Goal: Communication & Community: Answer question/provide support

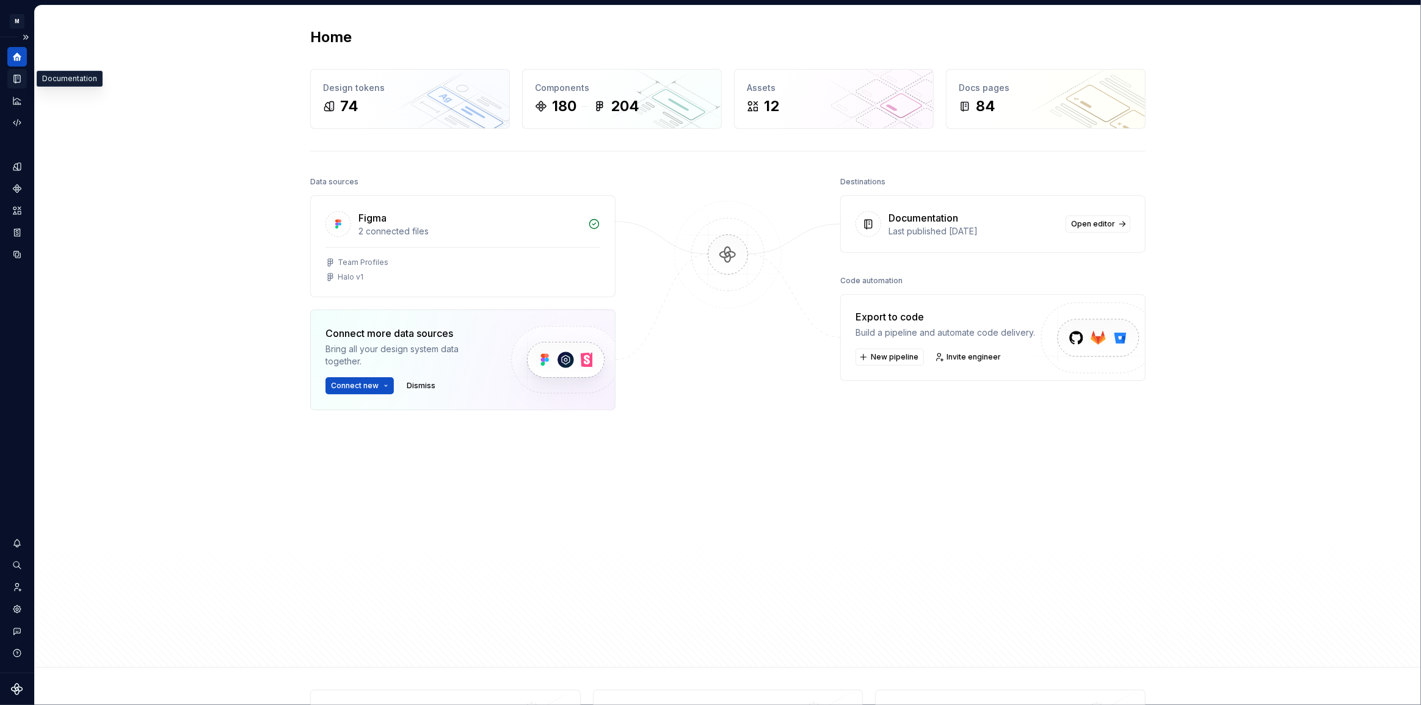
click at [17, 82] on icon "Documentation" at bounding box center [17, 78] width 11 height 11
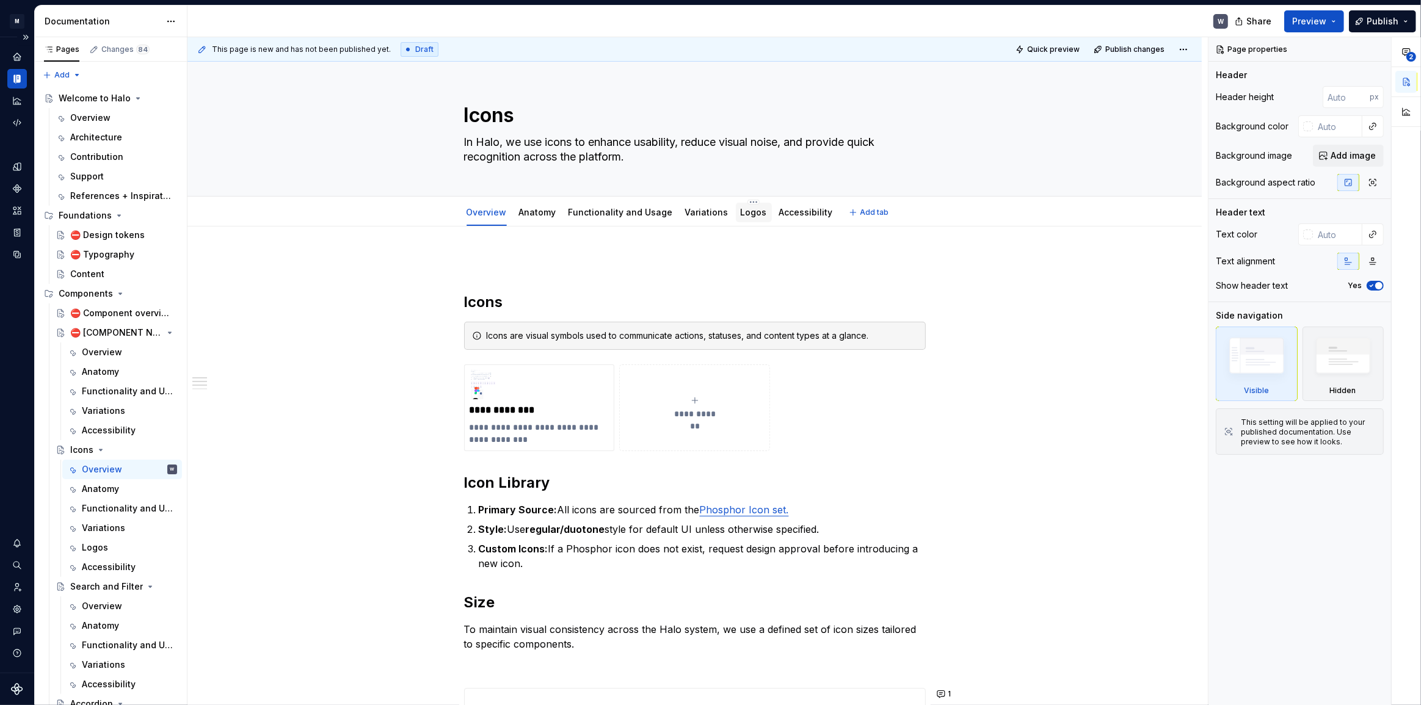
click at [742, 214] on link "Logos" at bounding box center [754, 212] width 26 height 10
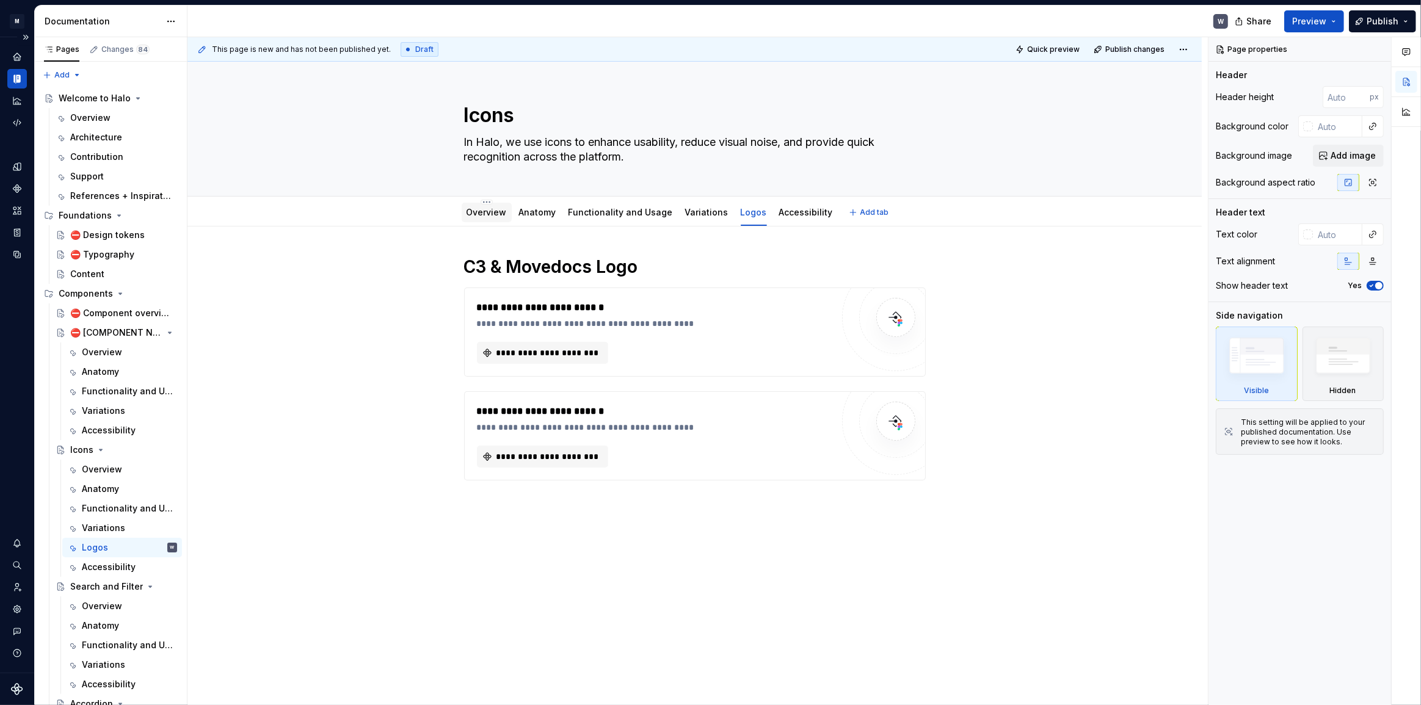
click at [477, 218] on div "Overview" at bounding box center [486, 212] width 40 height 12
click at [496, 214] on link "Overview" at bounding box center [486, 212] width 40 height 10
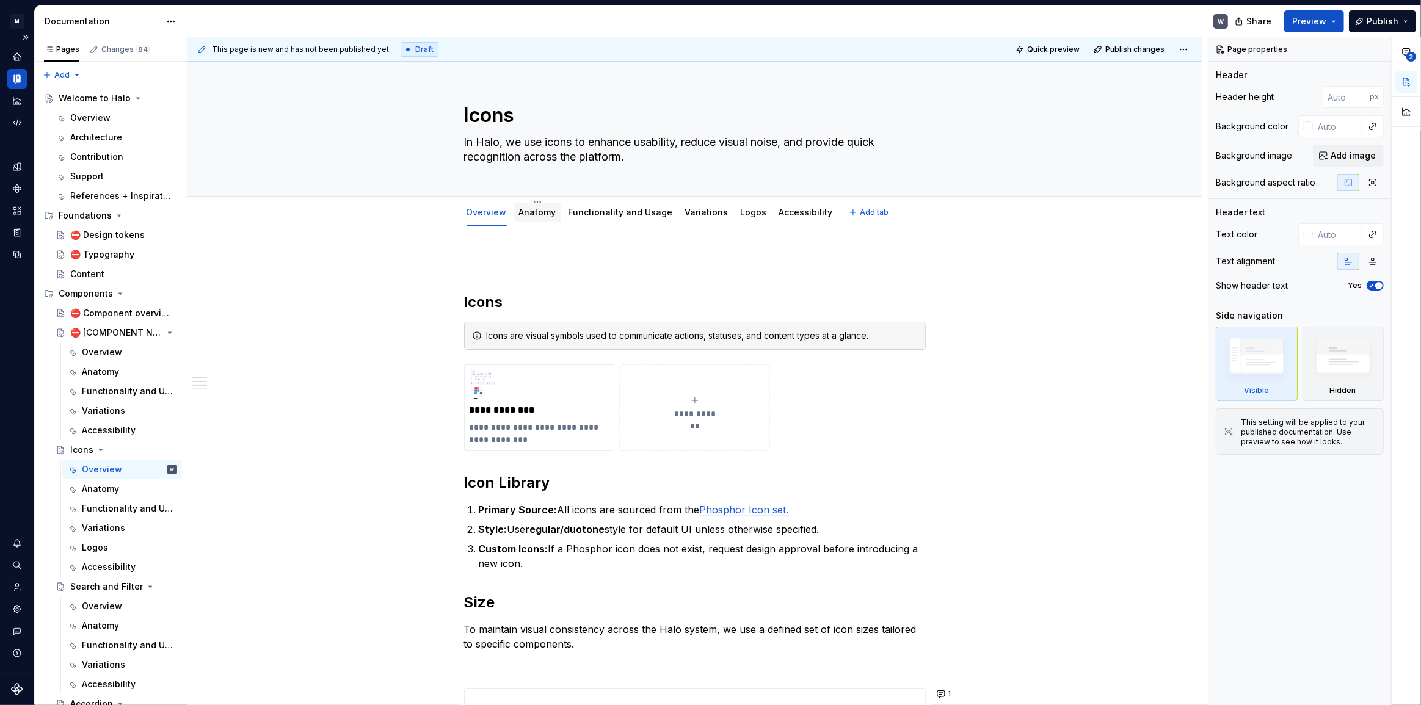
click at [540, 213] on link "Anatomy" at bounding box center [537, 212] width 37 height 10
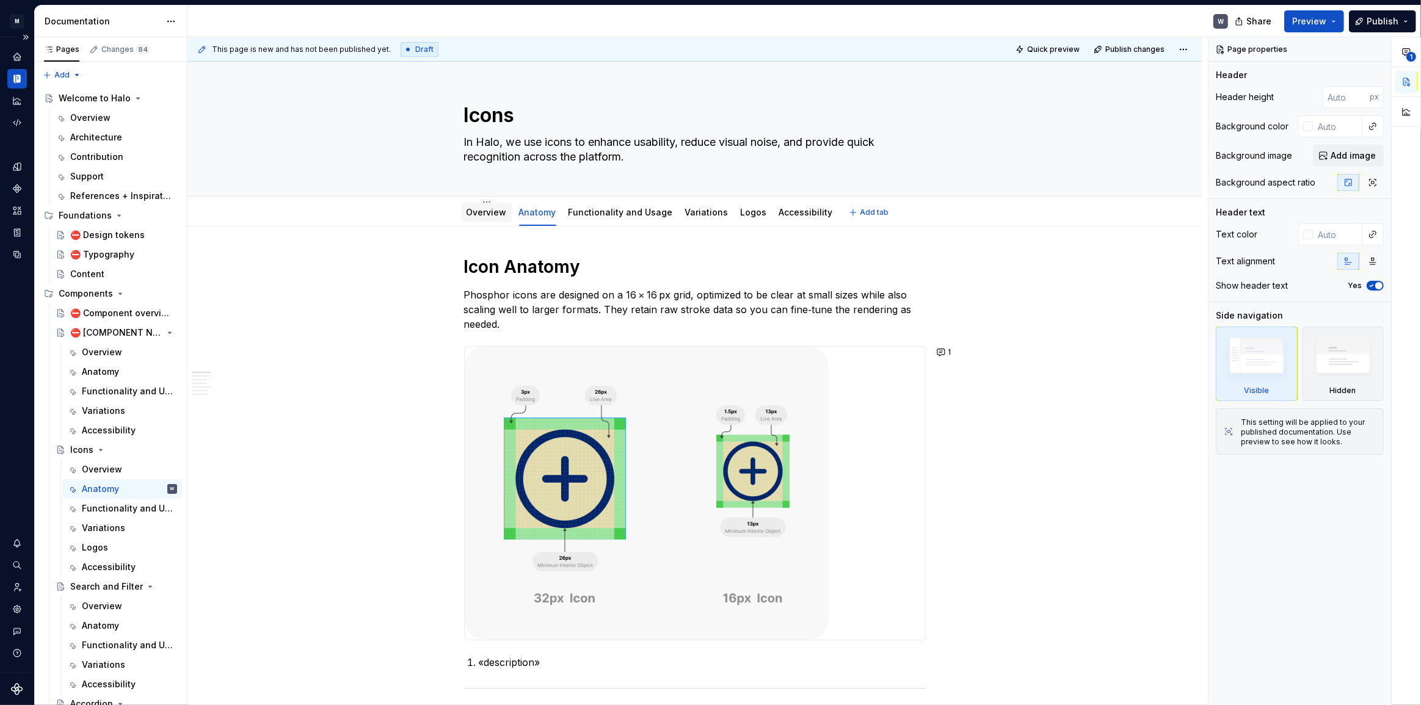
click at [488, 215] on link "Overview" at bounding box center [486, 212] width 40 height 10
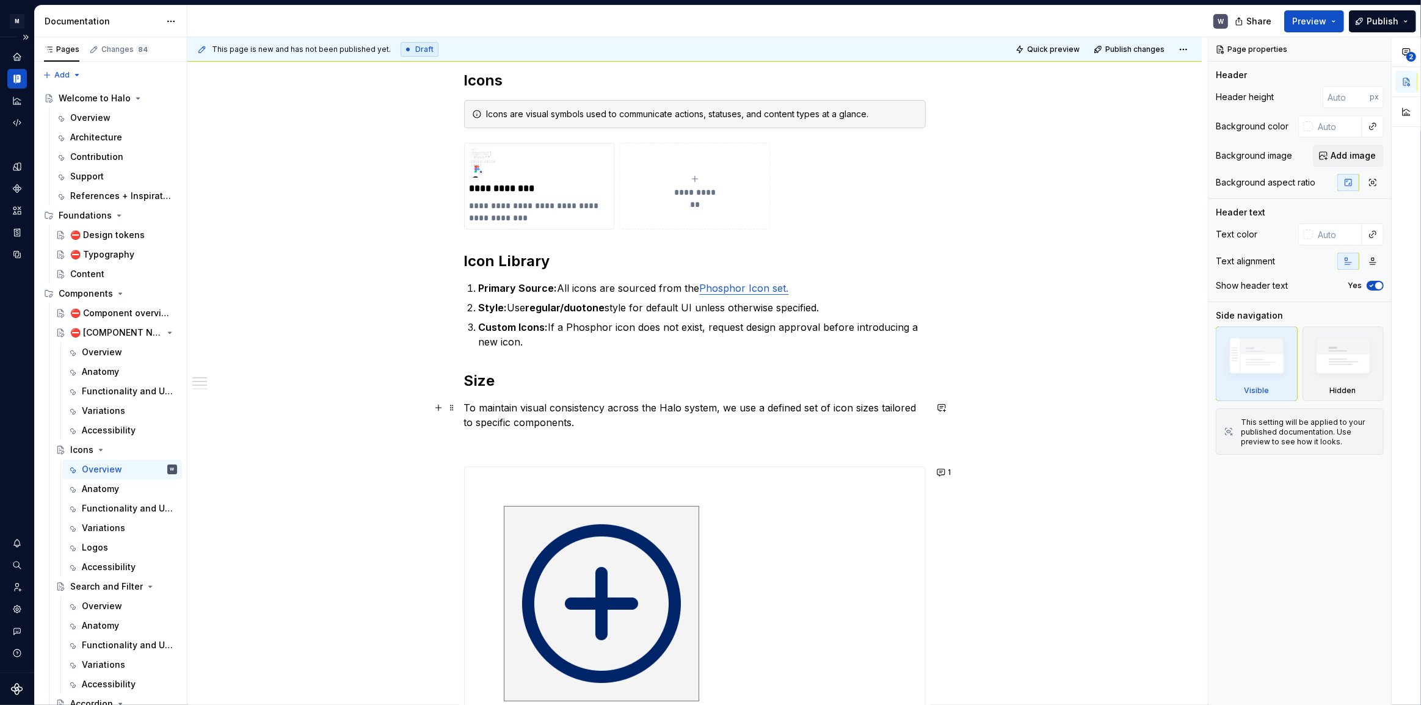
scroll to position [444, 0]
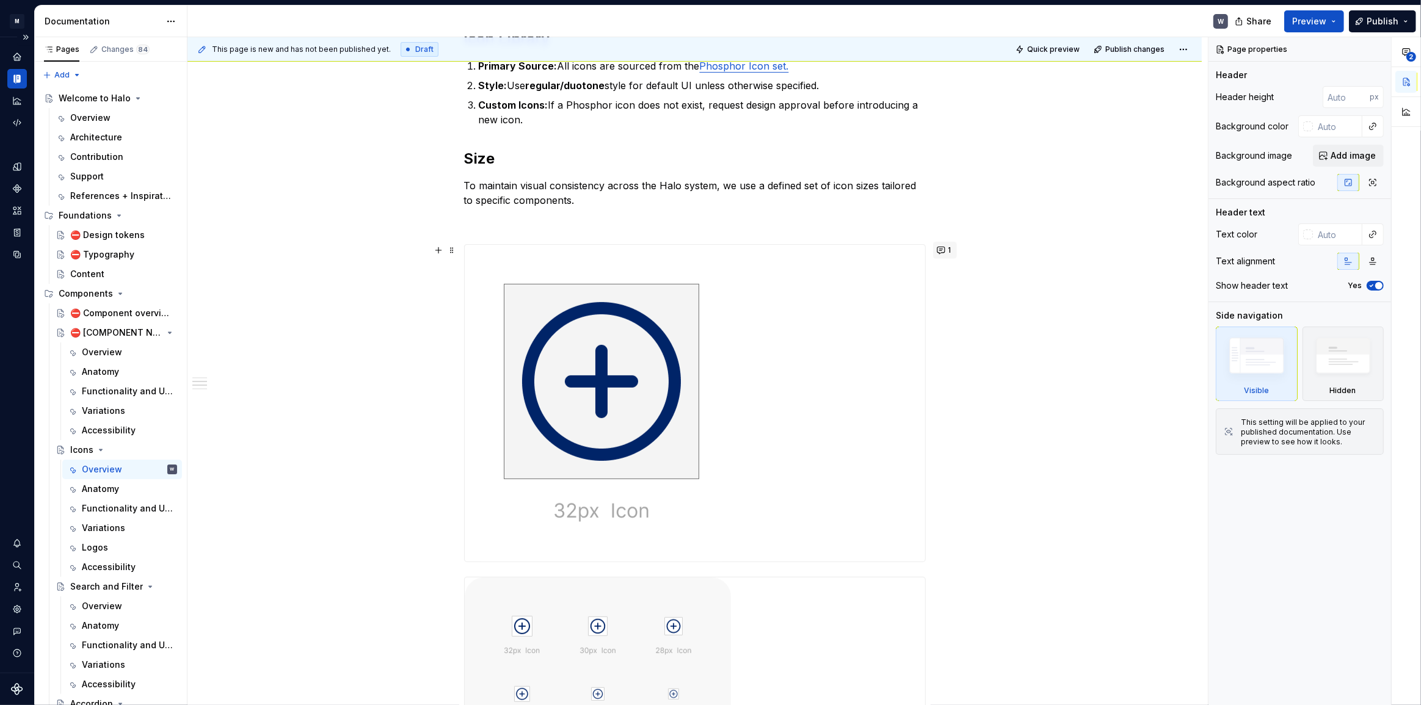
click at [942, 253] on button "1" at bounding box center [945, 250] width 24 height 17
type textarea "*"
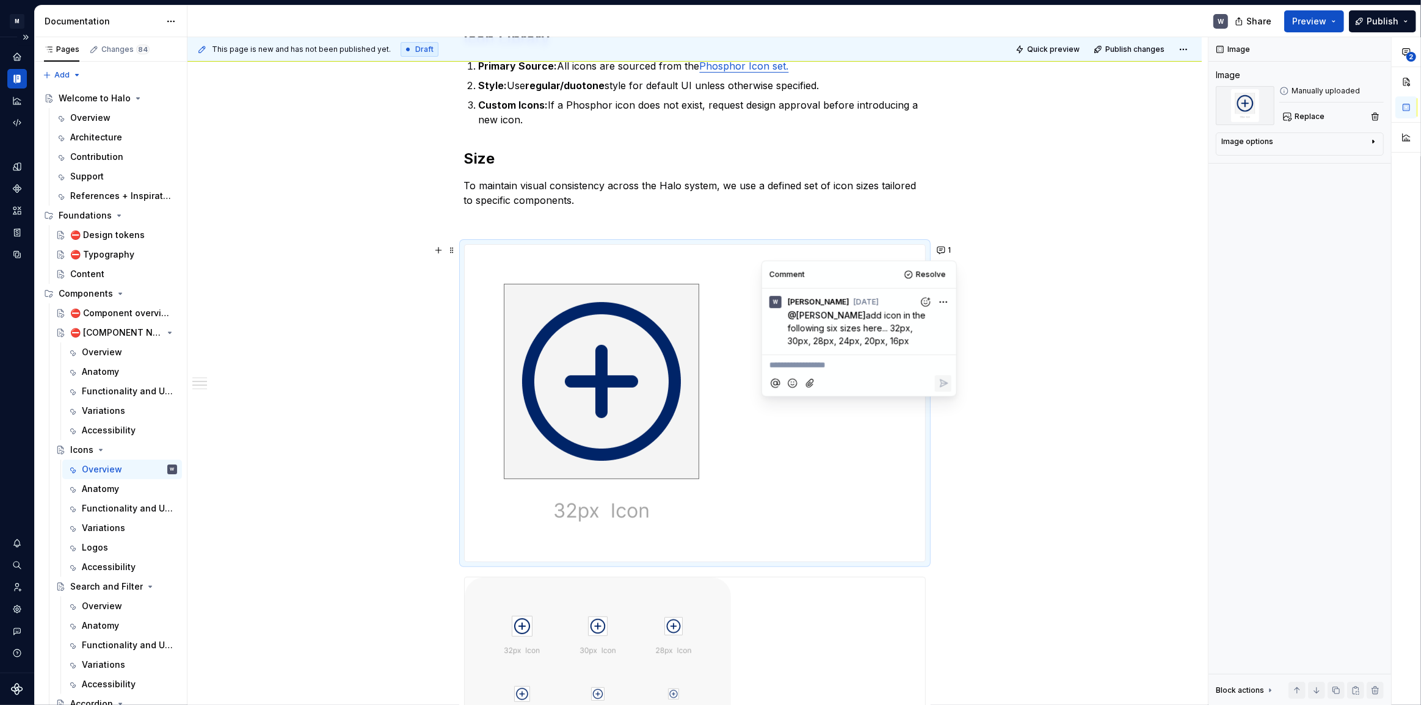
click at [812, 363] on p "**********" at bounding box center [858, 365] width 179 height 13
click at [796, 350] on span "[PERSON_NAME]" at bounding box center [812, 349] width 70 height 12
click at [879, 364] on span "Hey thanks for these I think" at bounding box center [870, 365] width 110 height 10
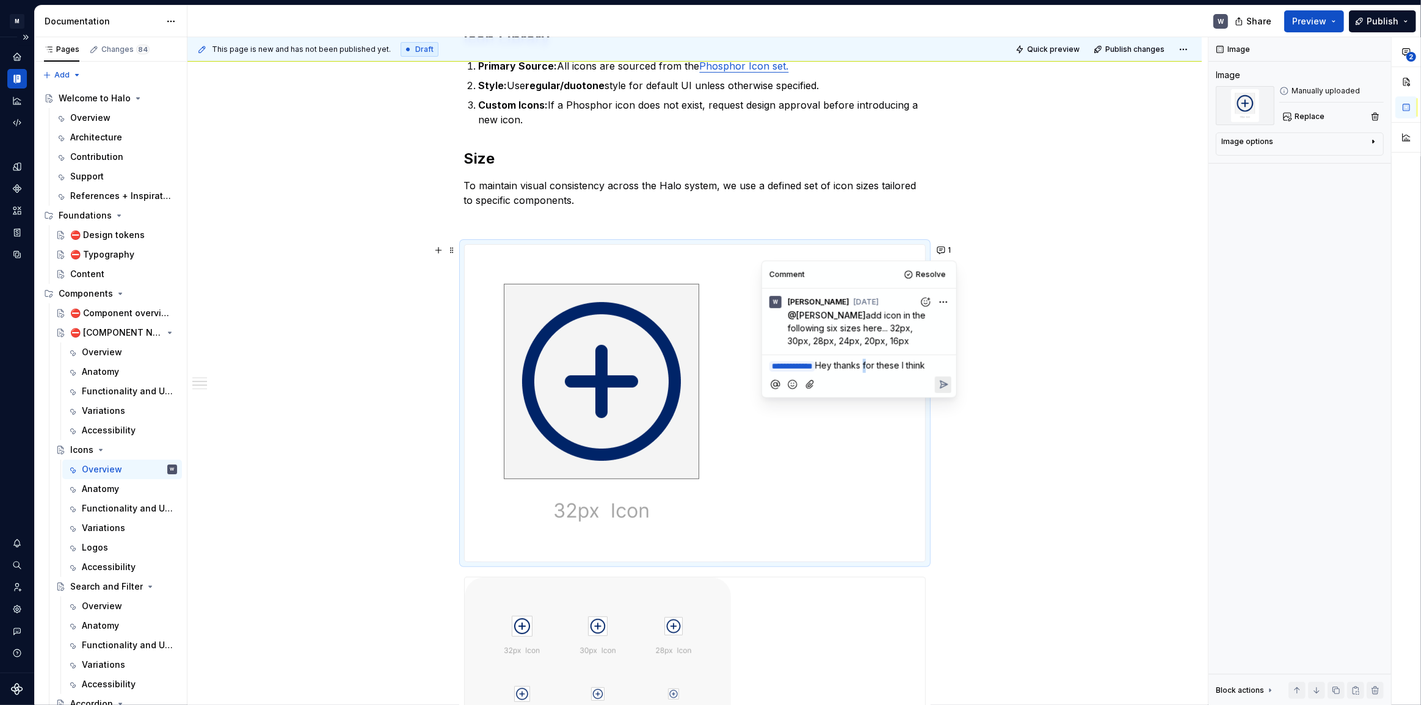
click at [879, 364] on span "Hey thanks for these I think" at bounding box center [870, 365] width 110 height 10
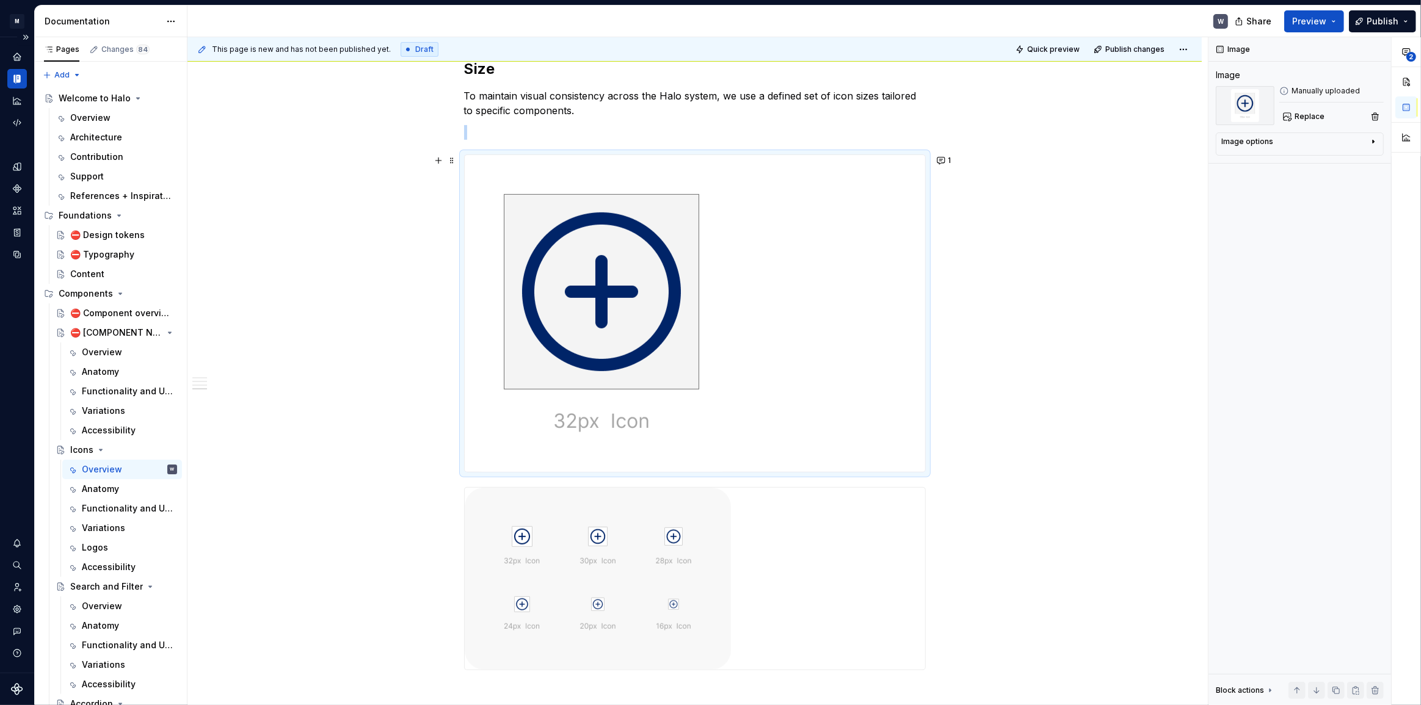
scroll to position [499, 0]
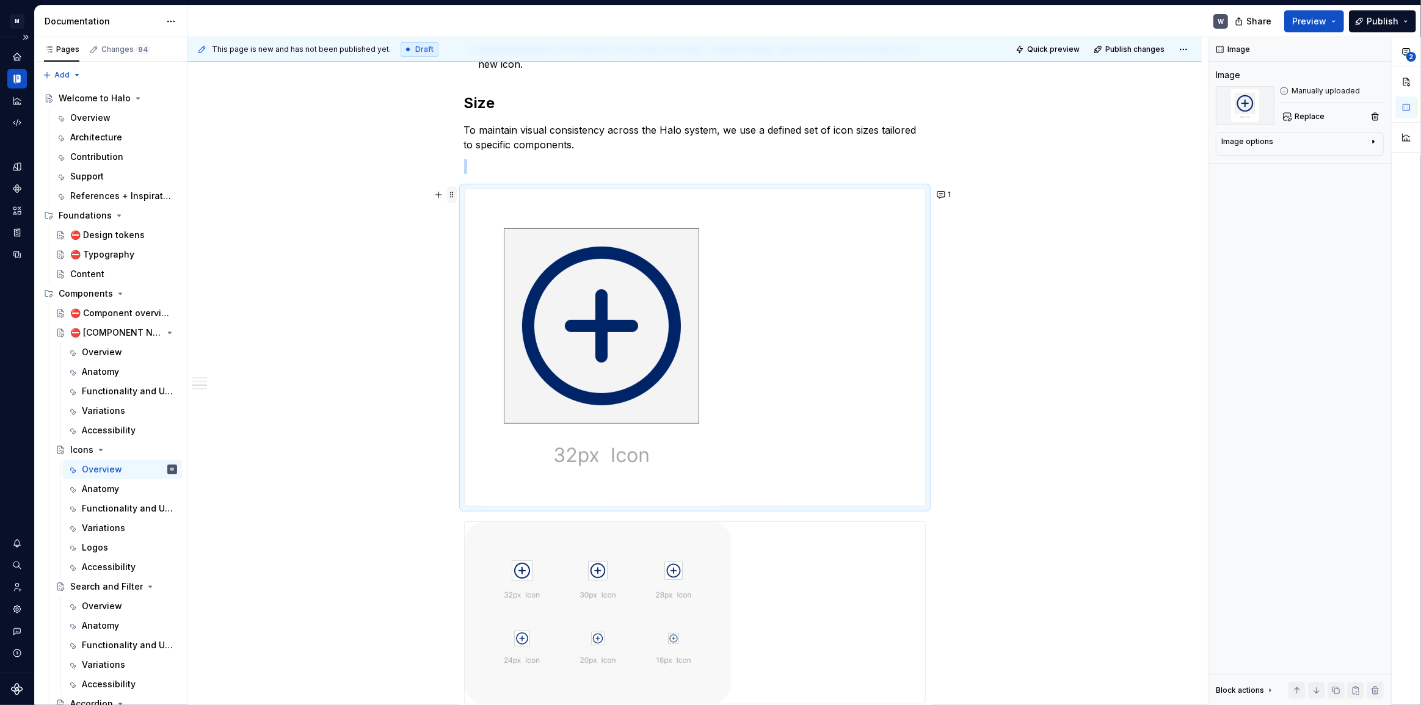
click at [453, 197] on span at bounding box center [452, 194] width 10 height 17
click at [465, 214] on div "Duplicate" at bounding box center [502, 213] width 104 height 20
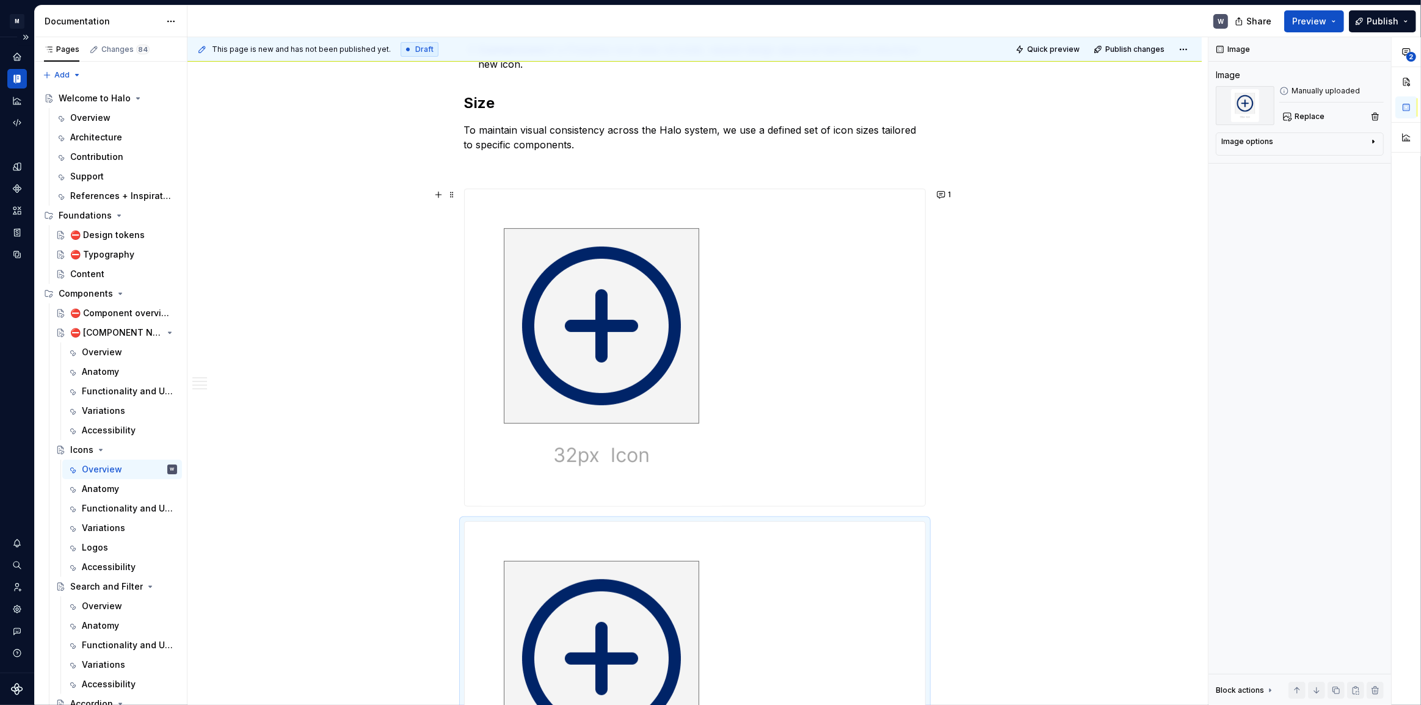
scroll to position [632, 0]
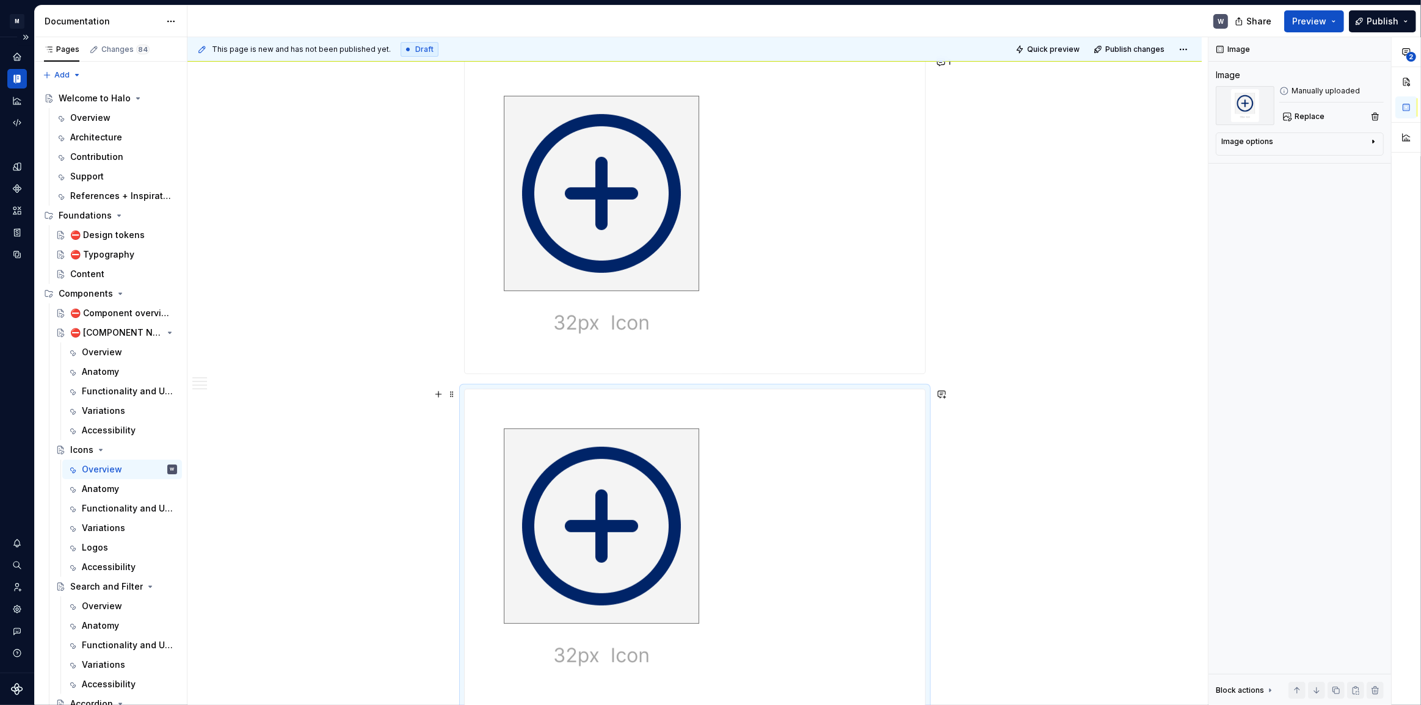
click at [647, 458] on img at bounding box center [601, 547] width 273 height 317
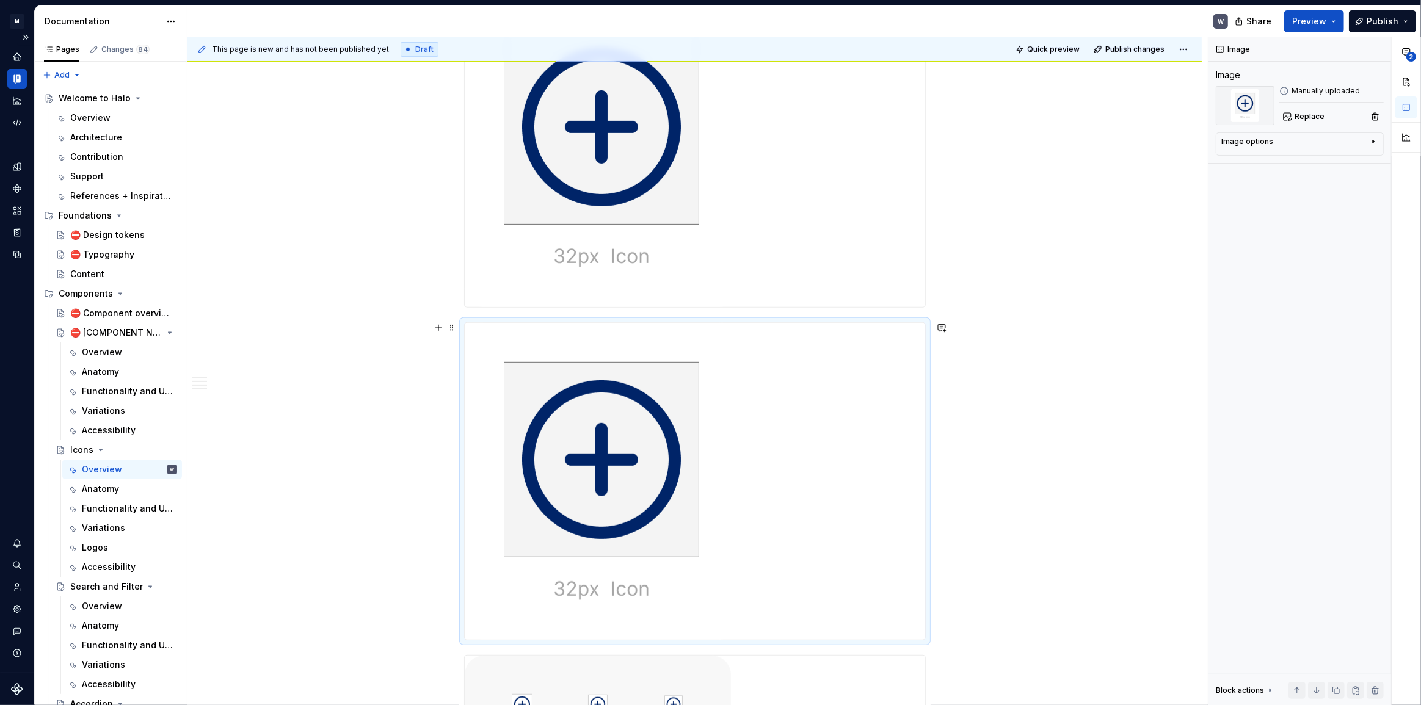
scroll to position [743, 0]
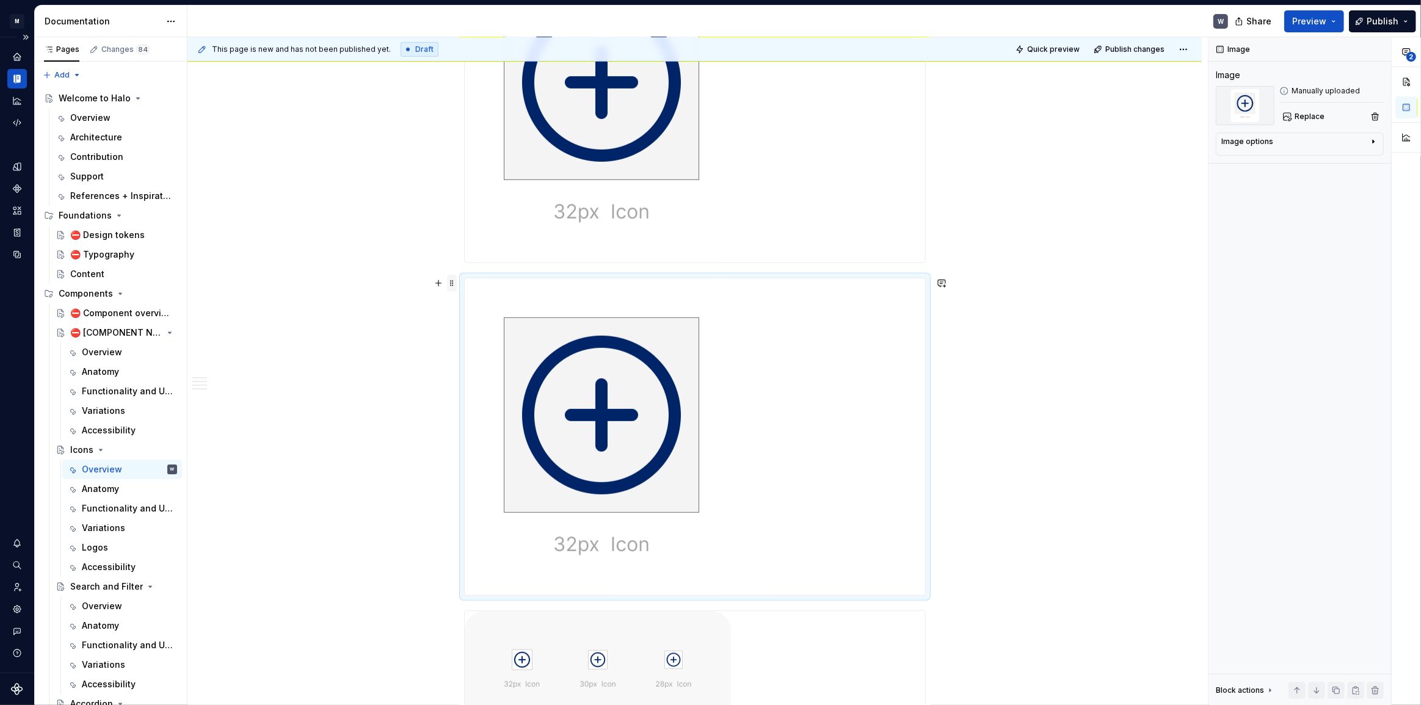
click at [452, 288] on span at bounding box center [452, 283] width 10 height 17
click at [808, 382] on div at bounding box center [695, 436] width 460 height 317
click at [451, 281] on span at bounding box center [452, 283] width 10 height 17
click at [479, 386] on div "Delete" at bounding box center [508, 391] width 79 height 12
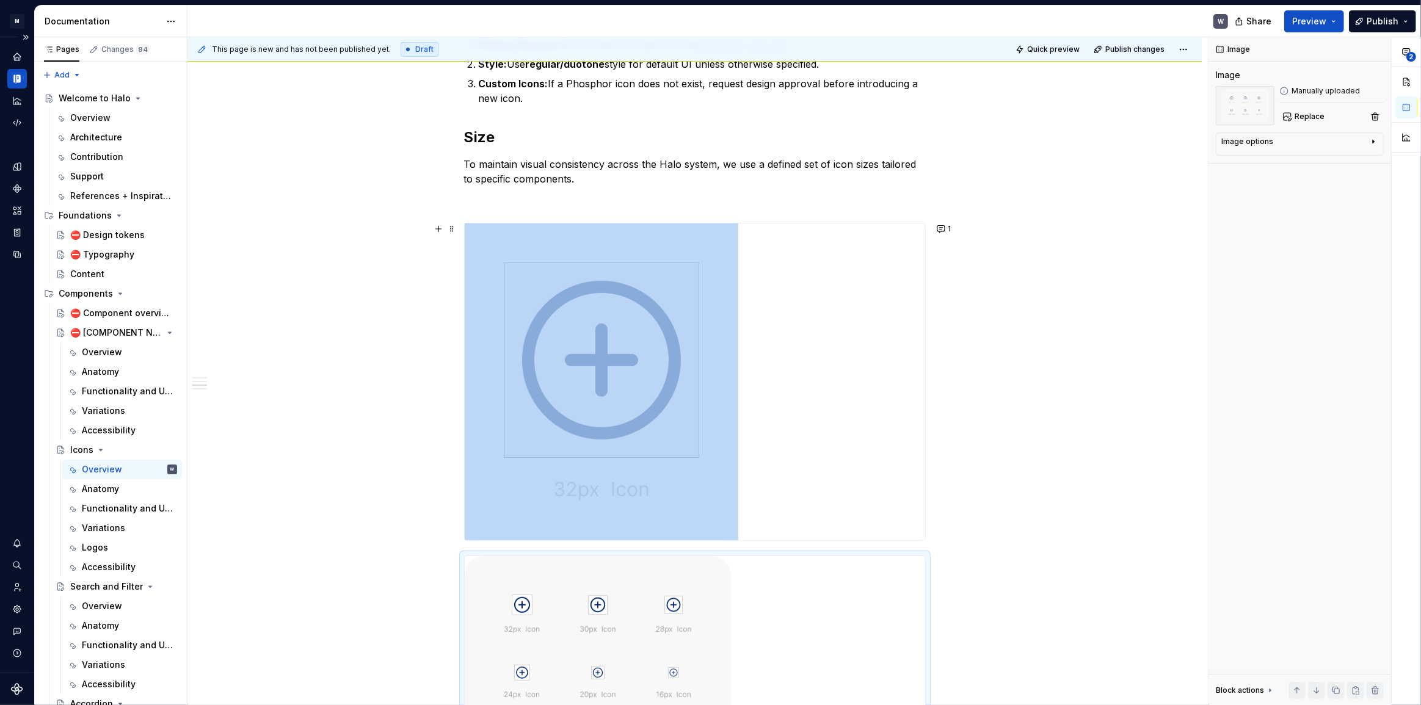
scroll to position [521, 0]
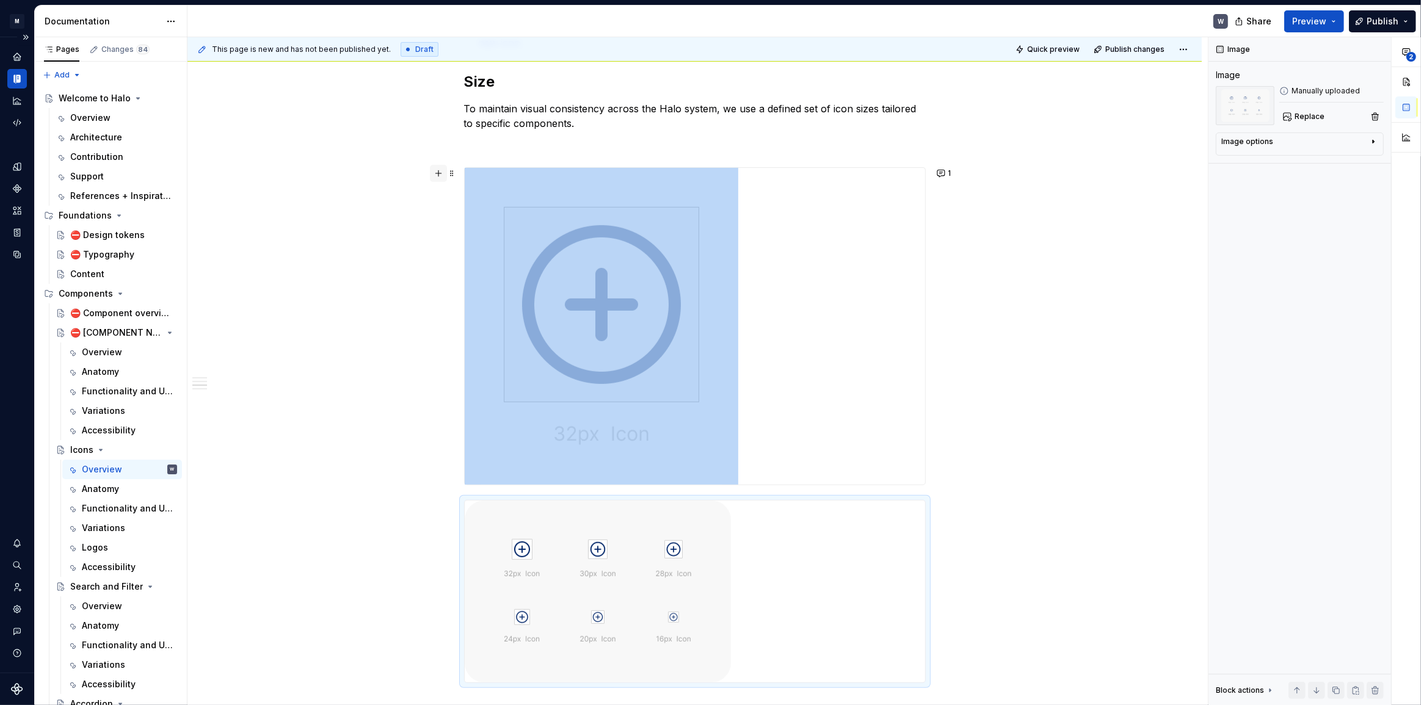
click at [438, 173] on button "button" at bounding box center [438, 173] width 17 height 17
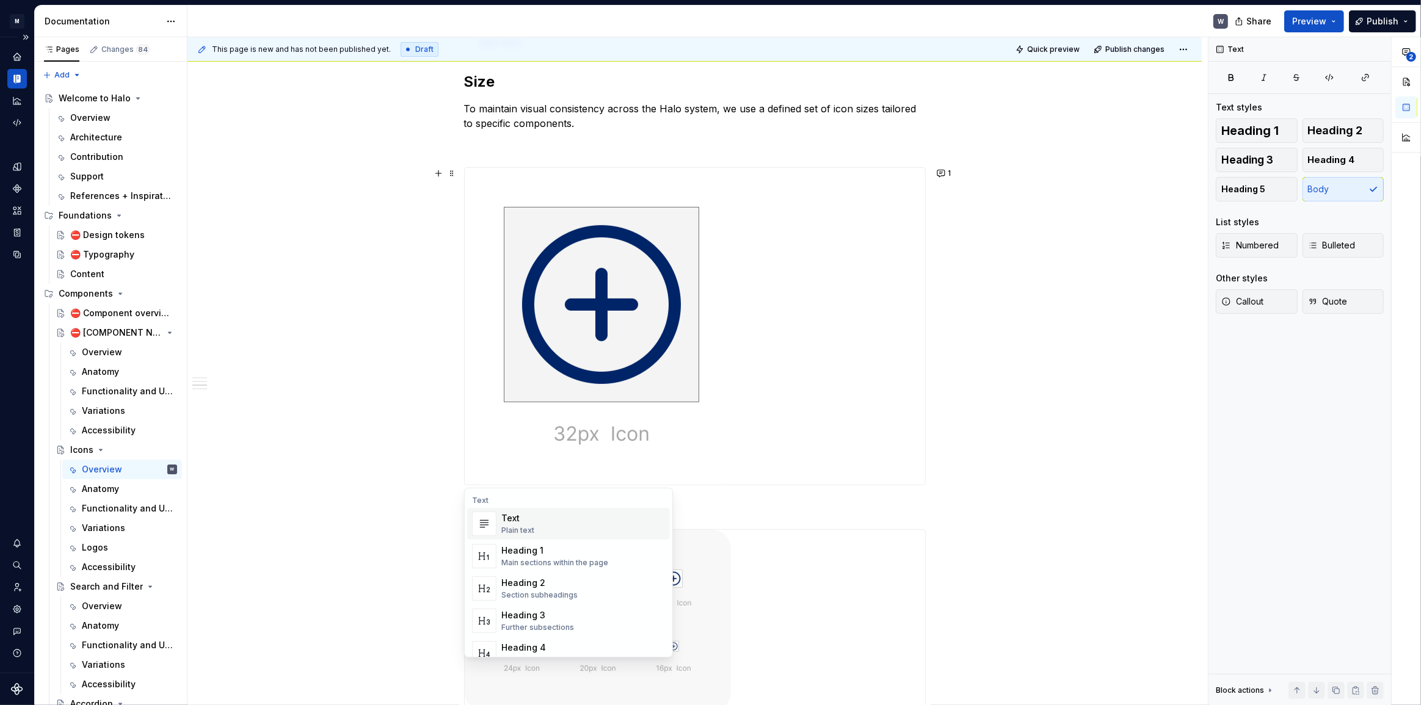
scroll to position [687, 0]
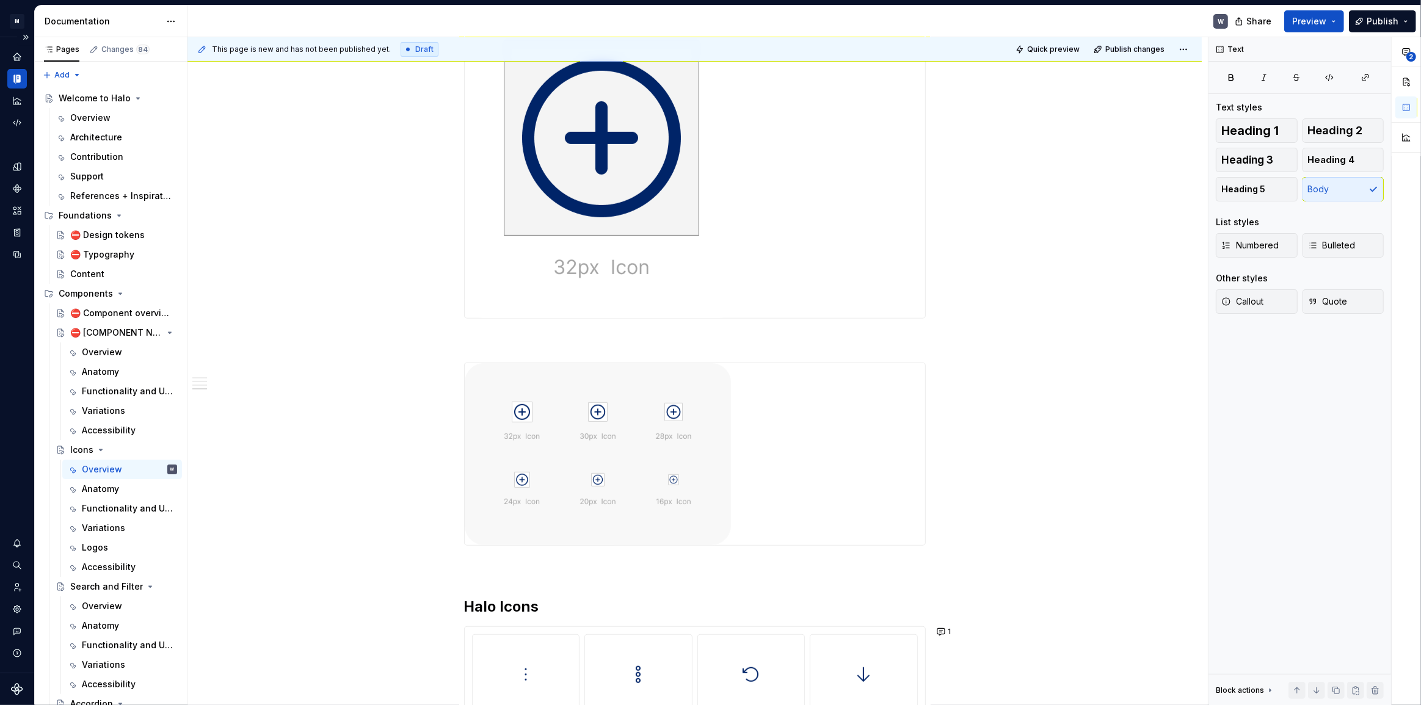
click at [470, 568] on p at bounding box center [695, 567] width 462 height 15
click at [440, 567] on button "button" at bounding box center [438, 567] width 17 height 17
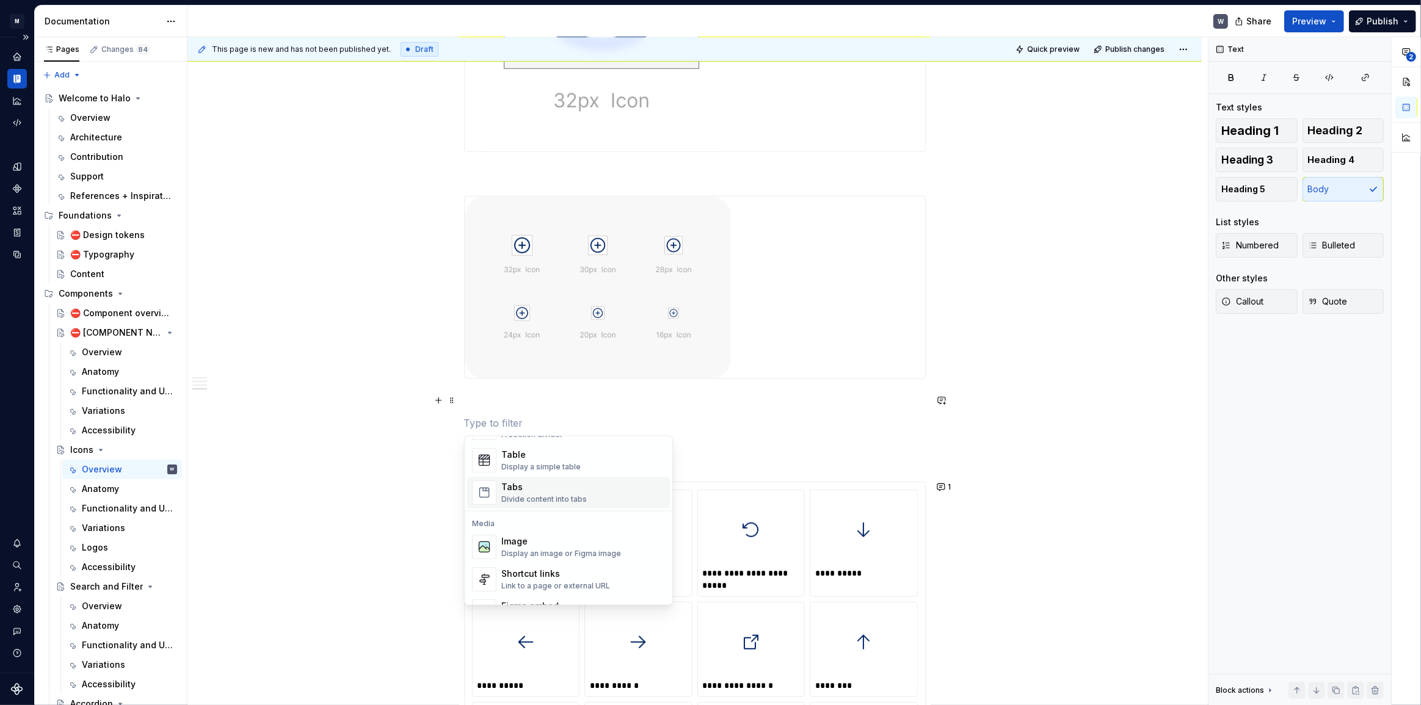
scroll to position [555, 0]
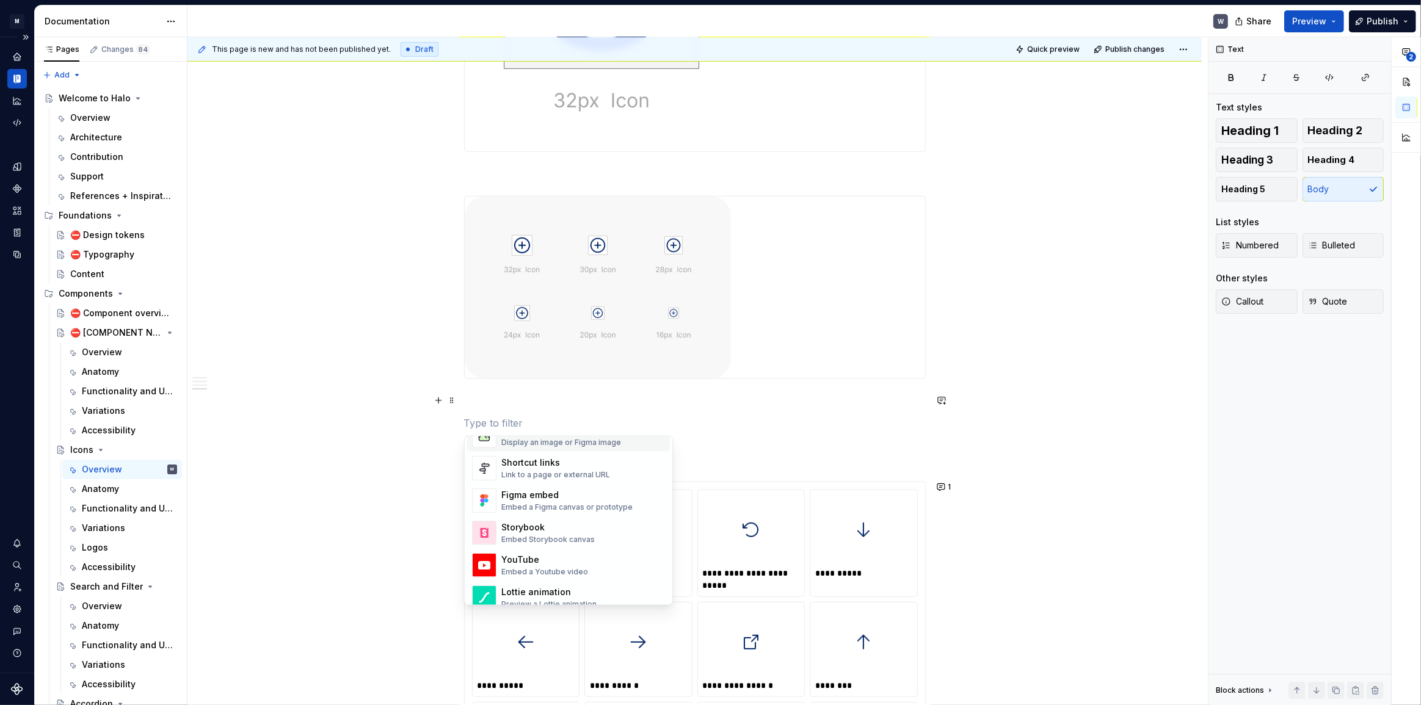
click at [552, 443] on div "Display an image or Figma image" at bounding box center [561, 443] width 120 height 10
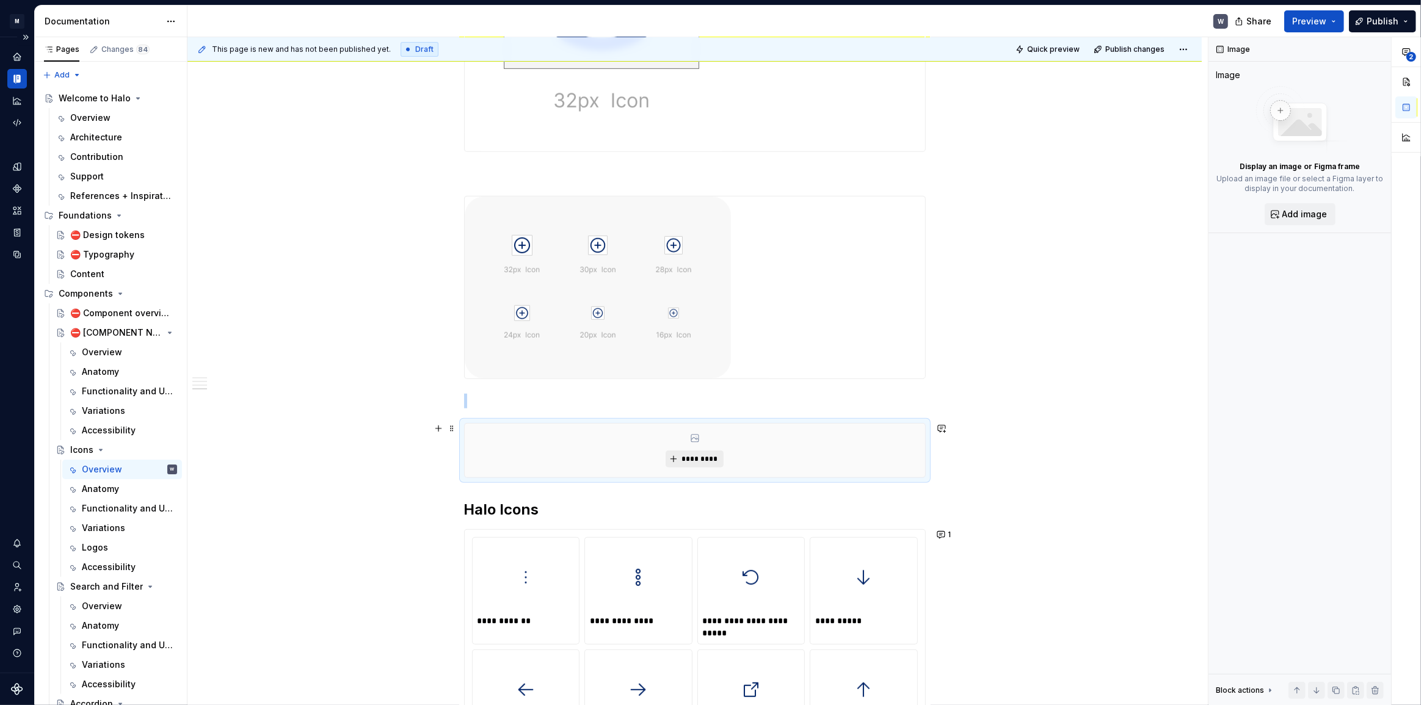
click at [687, 457] on span "*********" at bounding box center [699, 459] width 37 height 10
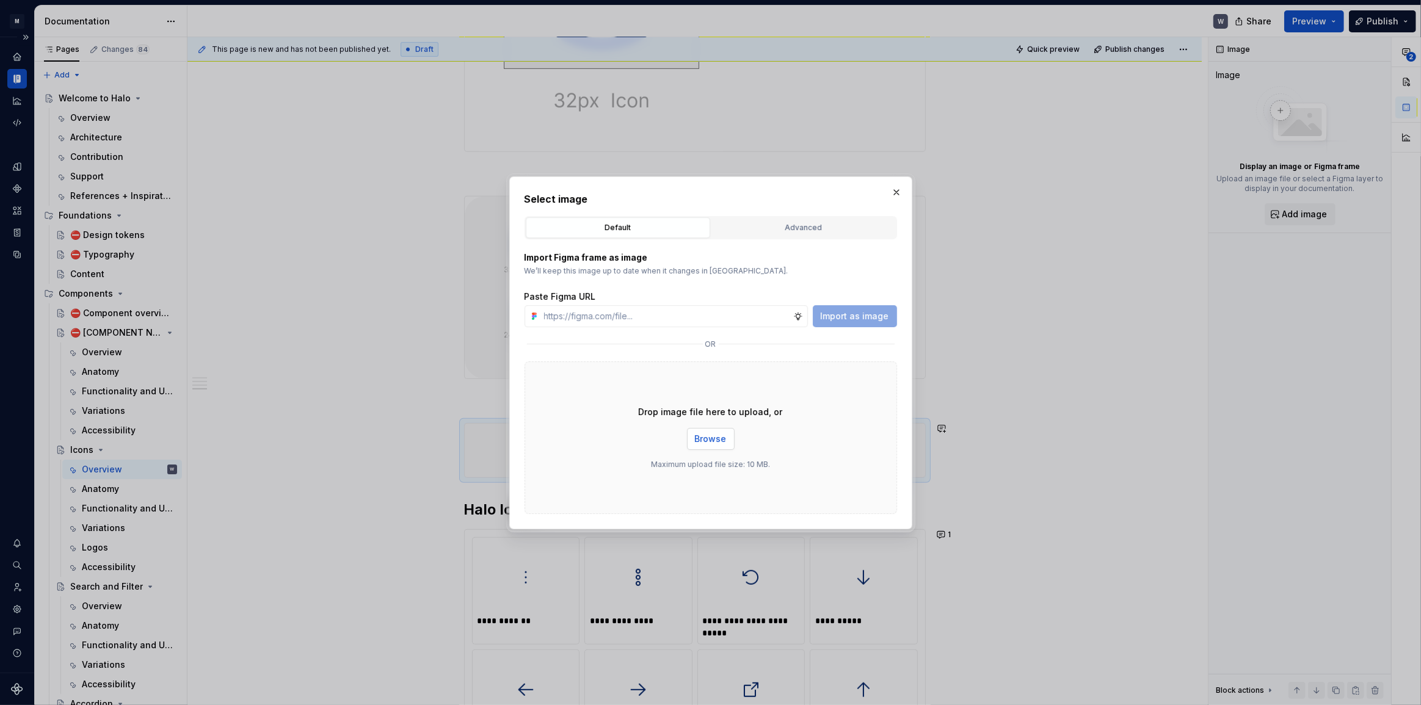
click at [712, 443] on span "Browse" at bounding box center [711, 439] width 32 height 12
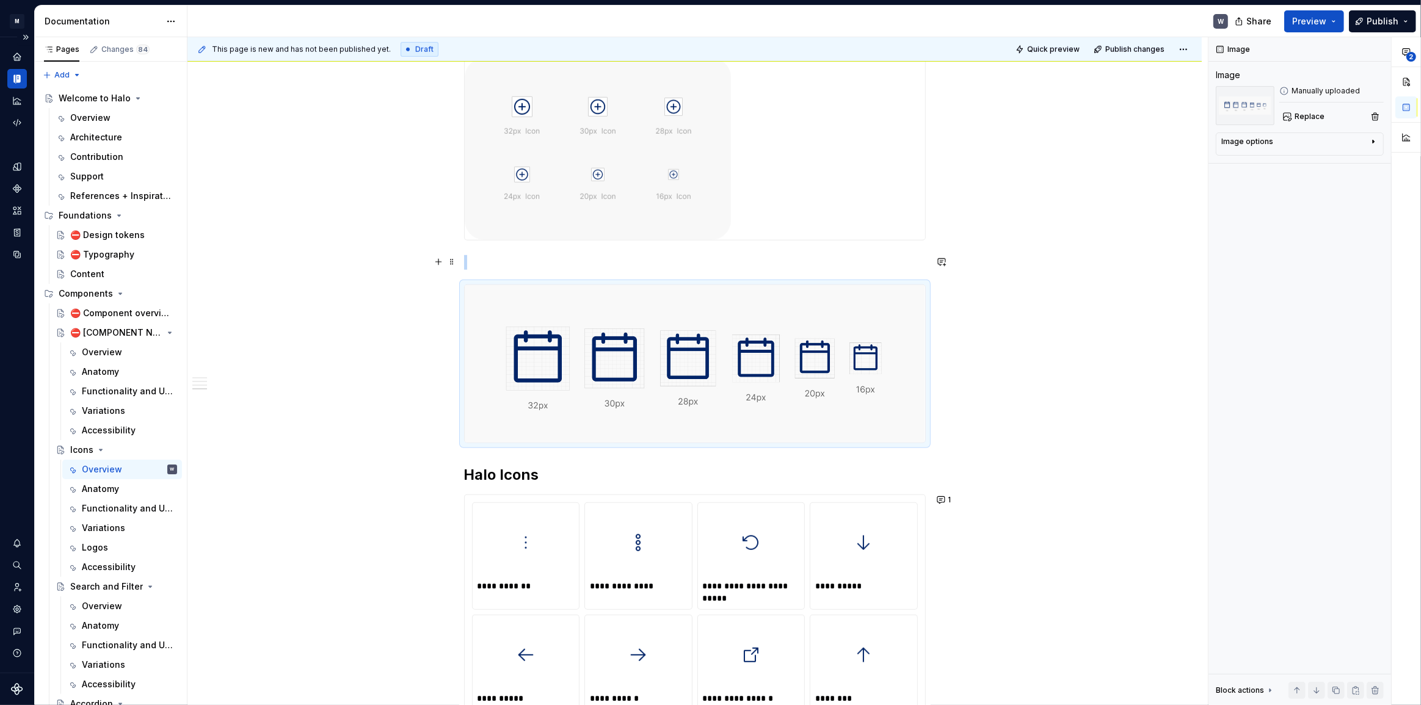
scroll to position [1020, 0]
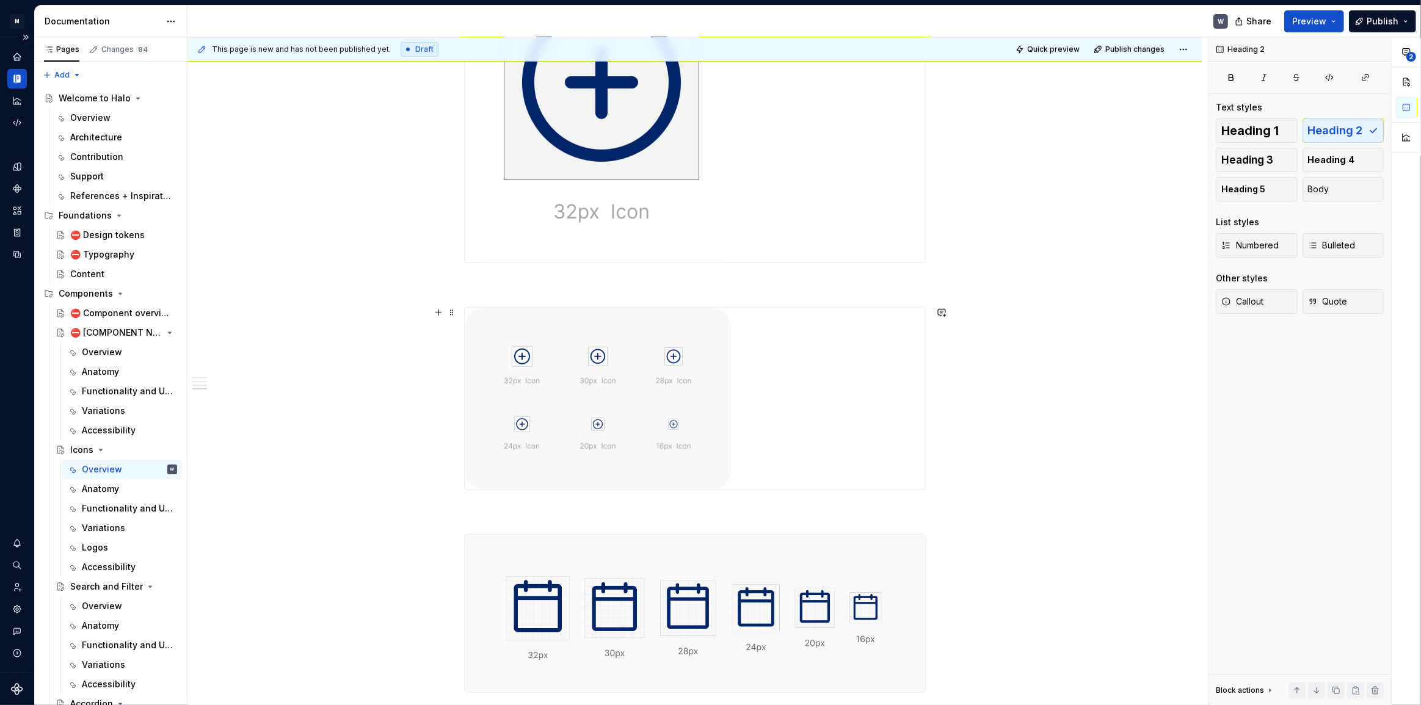
scroll to position [965, 0]
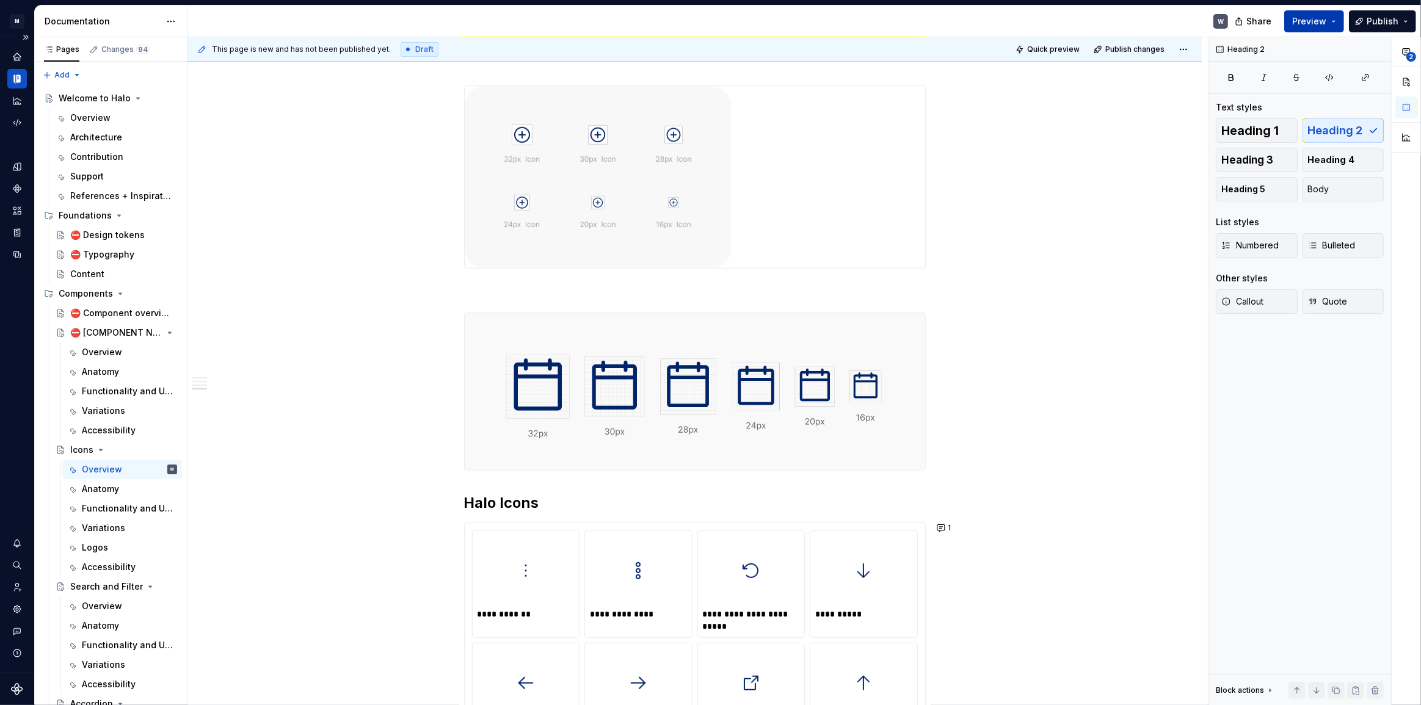
click at [1316, 16] on span "Preview" at bounding box center [1309, 21] width 34 height 12
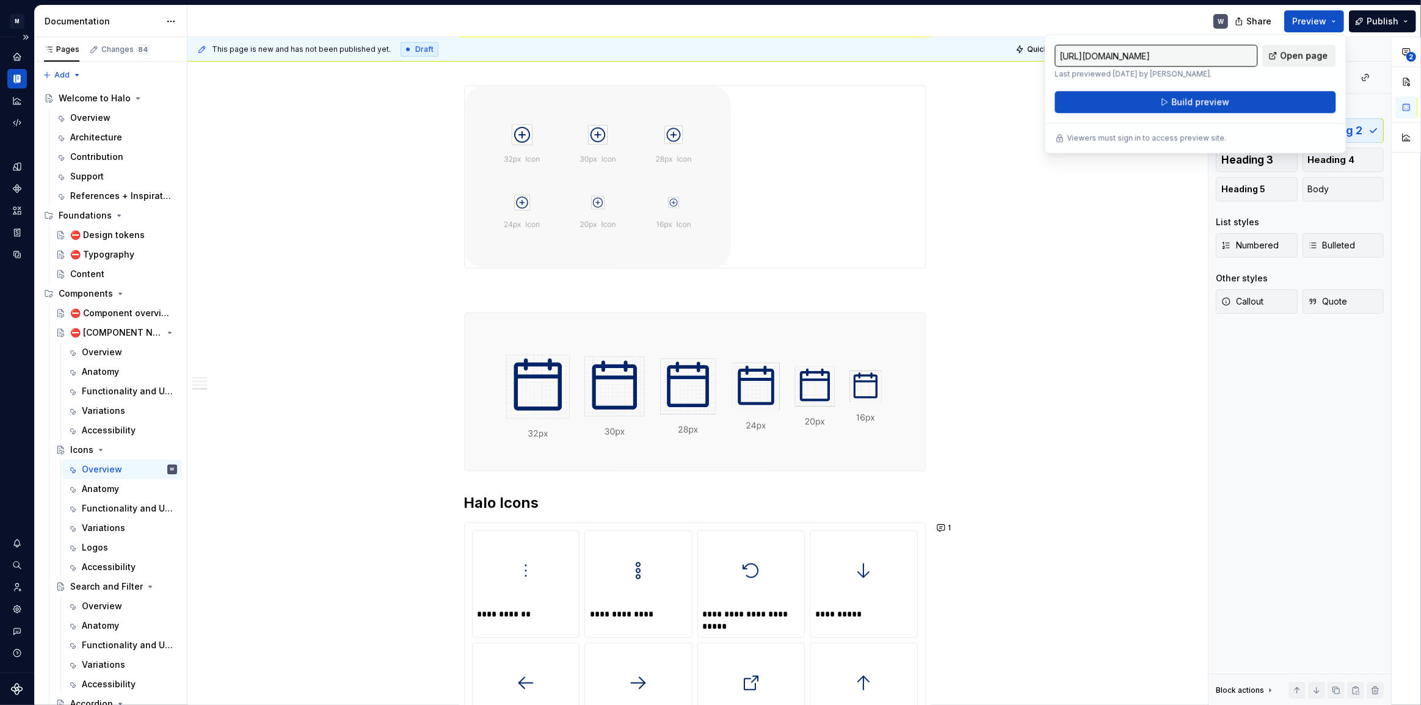
click at [1303, 55] on span "Open page" at bounding box center [1304, 55] width 48 height 12
click at [1181, 100] on span "Build preview" at bounding box center [1200, 102] width 58 height 12
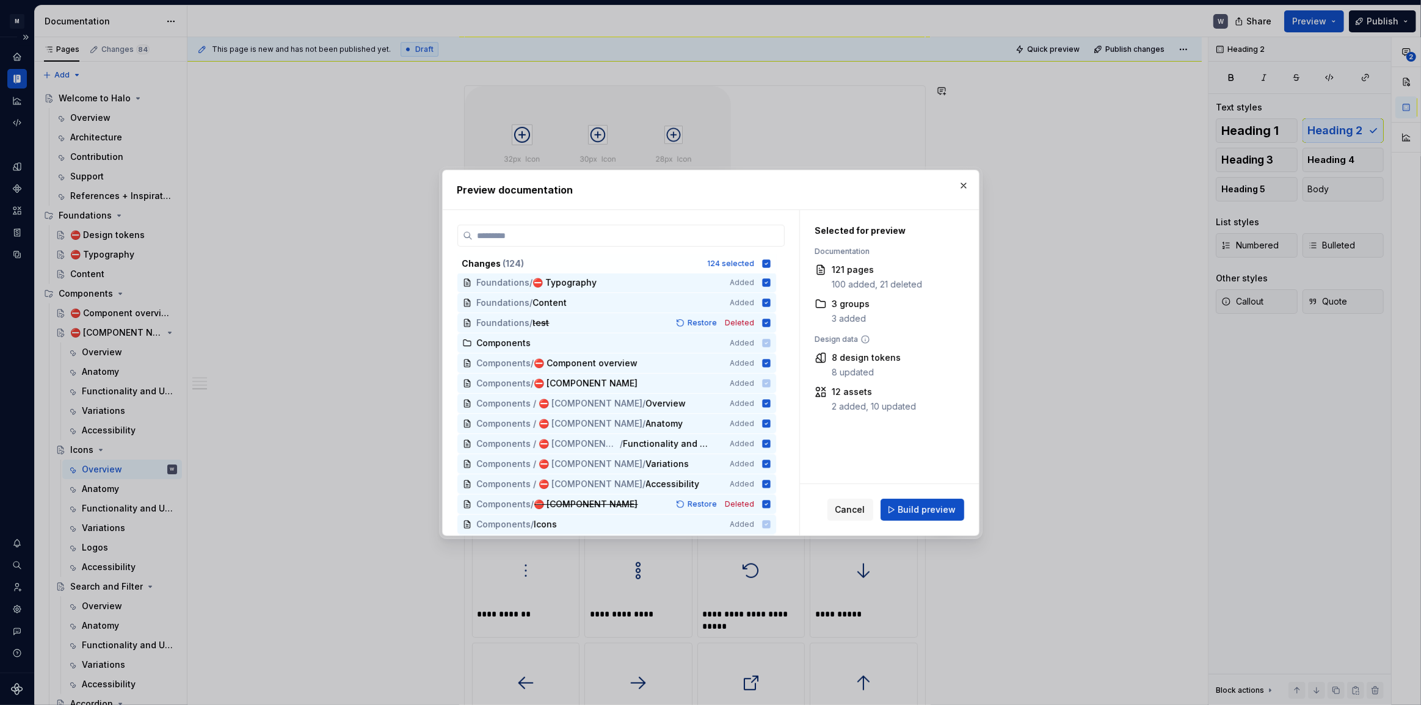
scroll to position [222, 0]
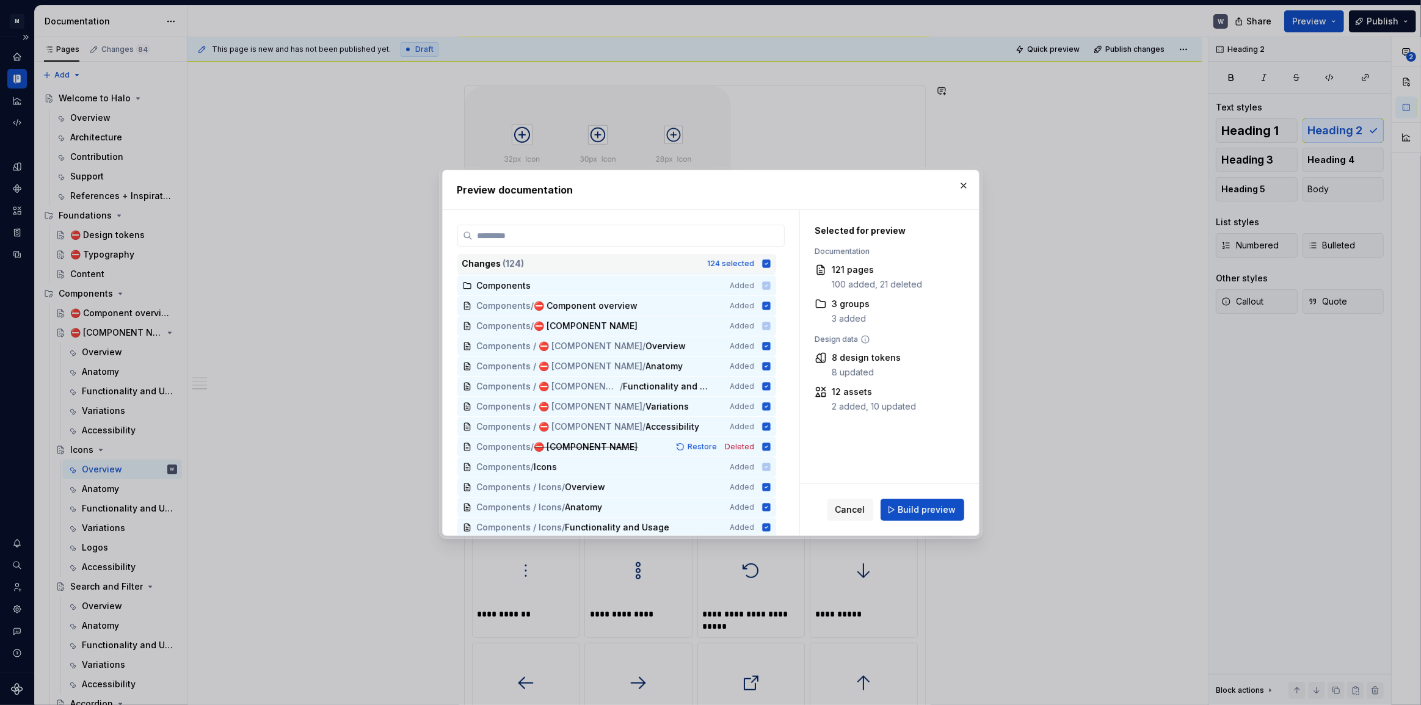
click at [766, 263] on icon at bounding box center [766, 263] width 8 height 8
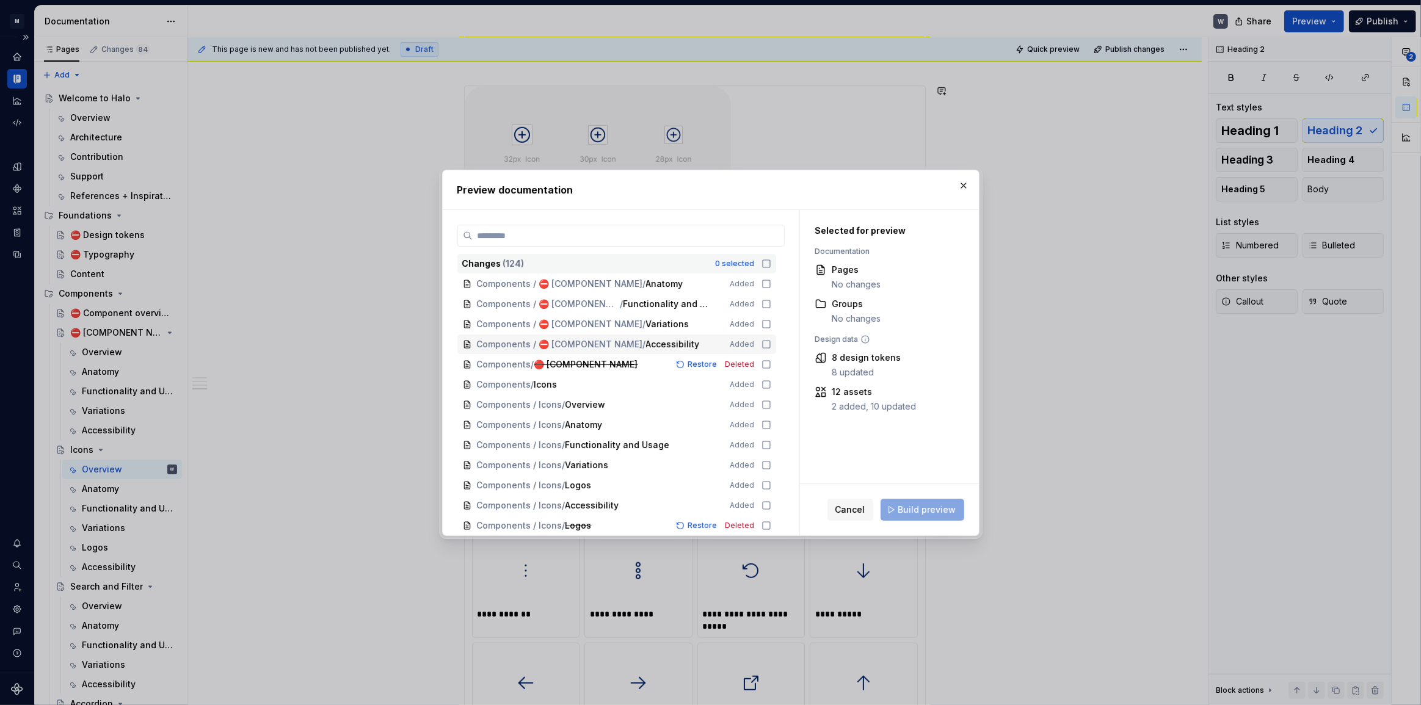
scroll to position [388, 0]
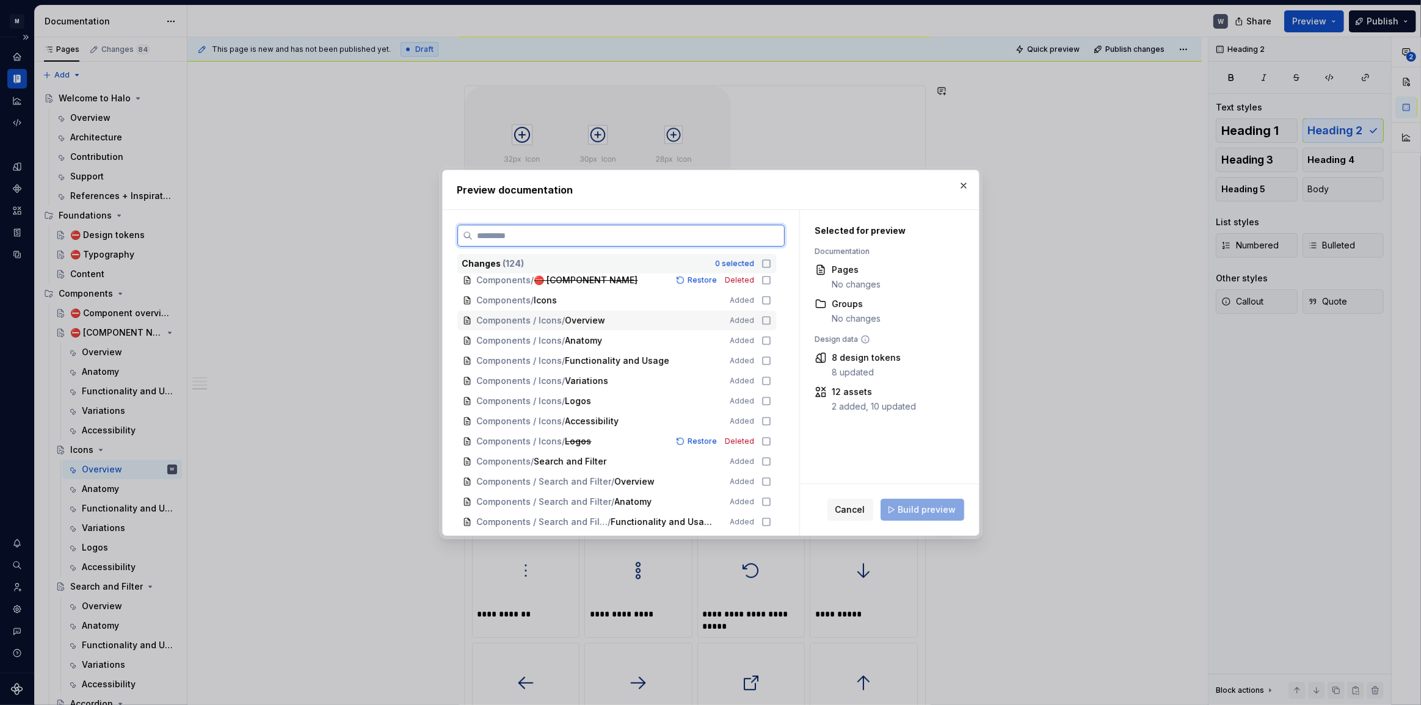
click at [767, 317] on icon at bounding box center [766, 321] width 10 height 10
click at [920, 510] on span "Build preview" at bounding box center [927, 510] width 58 height 12
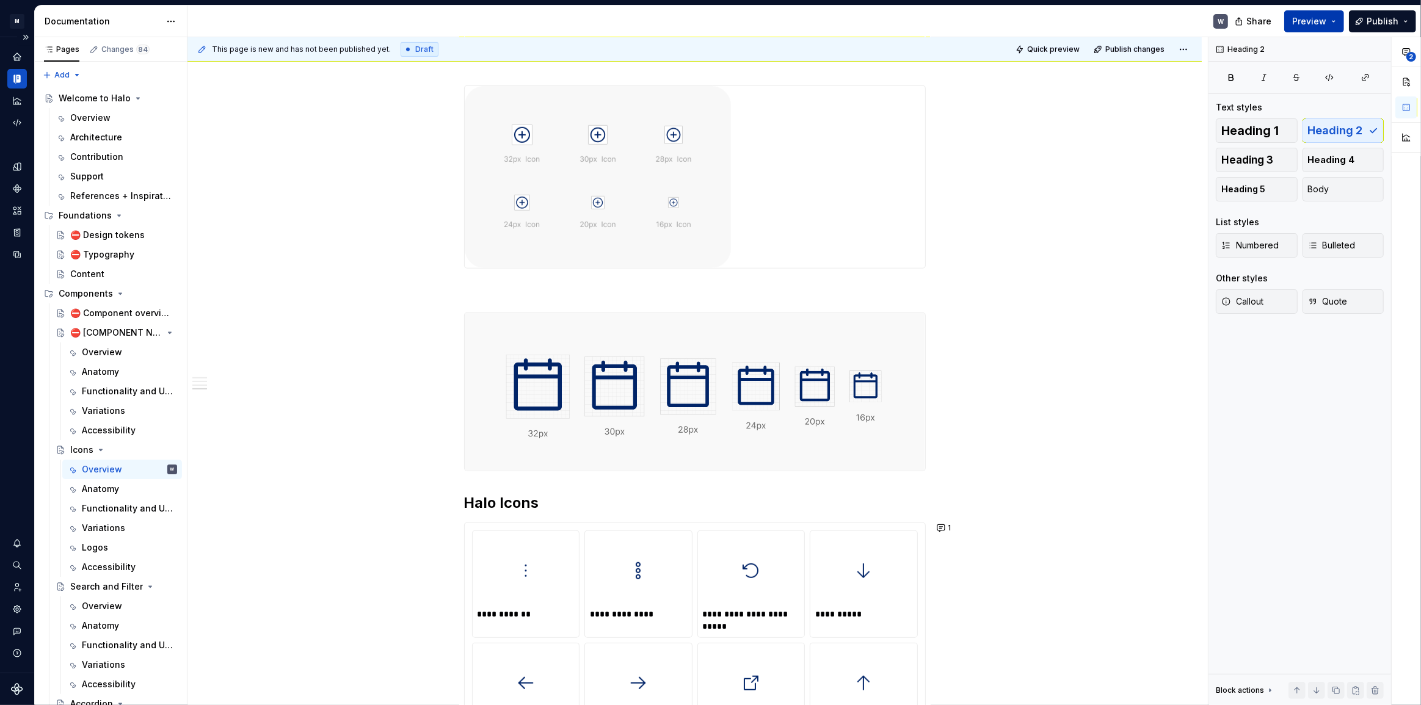
click at [1309, 16] on span "Preview" at bounding box center [1309, 21] width 34 height 12
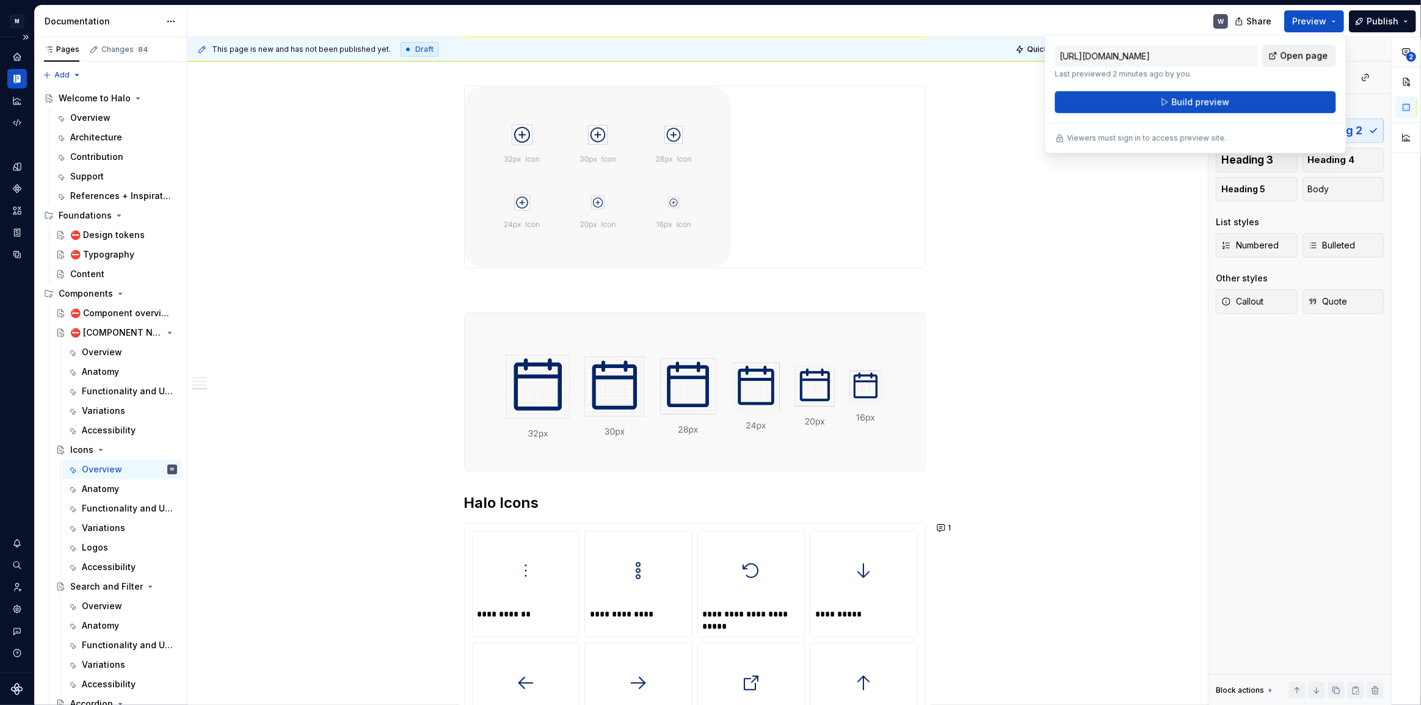
click at [1292, 58] on span "Open page" at bounding box center [1304, 55] width 48 height 12
click at [437, 318] on button "button" at bounding box center [438, 318] width 17 height 17
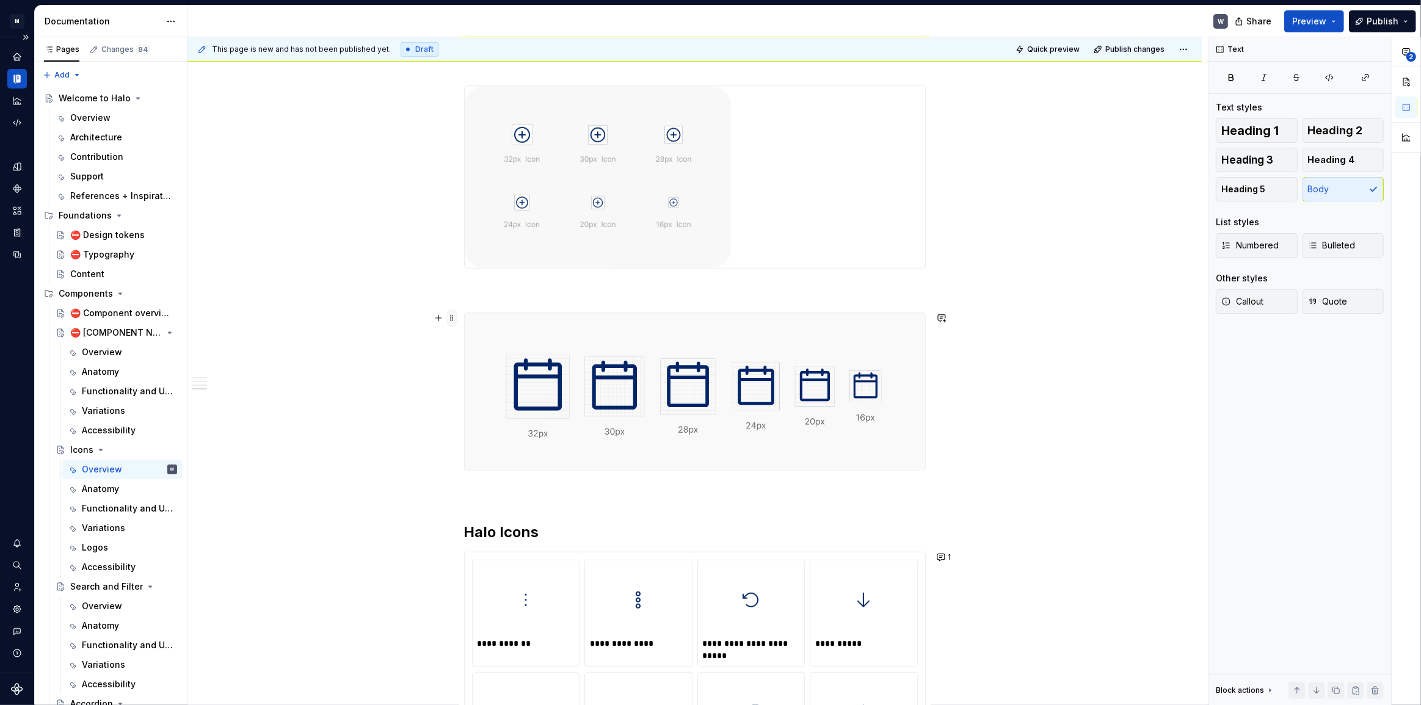
click at [448, 316] on span at bounding box center [452, 318] width 10 height 17
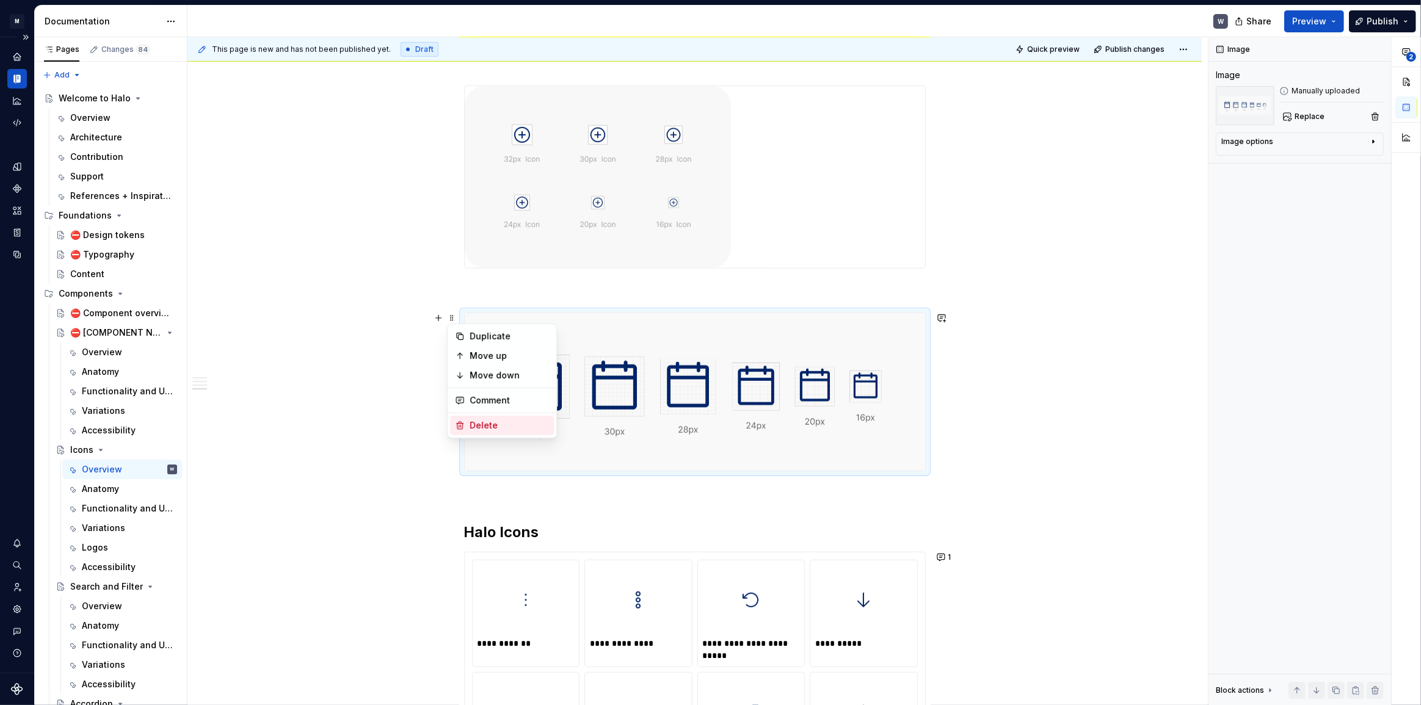
click at [483, 429] on div "Delete" at bounding box center [508, 425] width 79 height 12
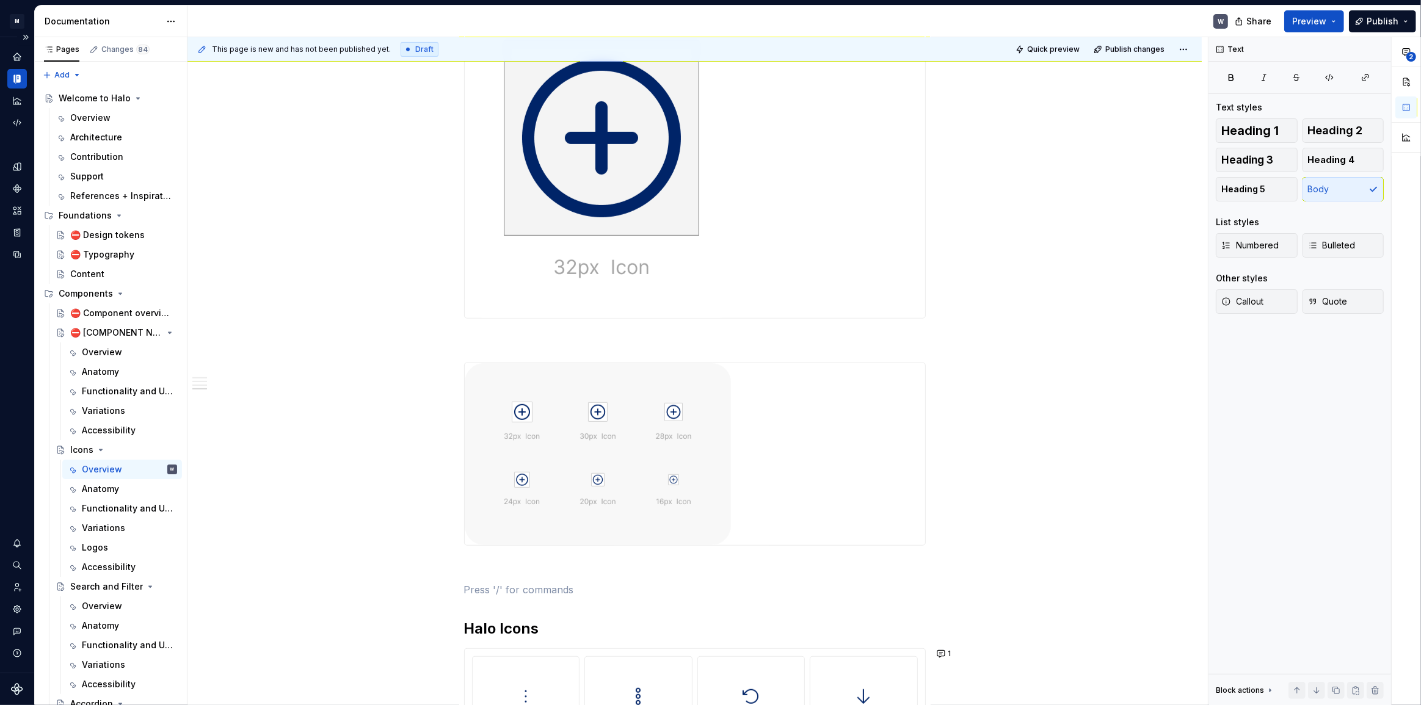
scroll to position [465, 0]
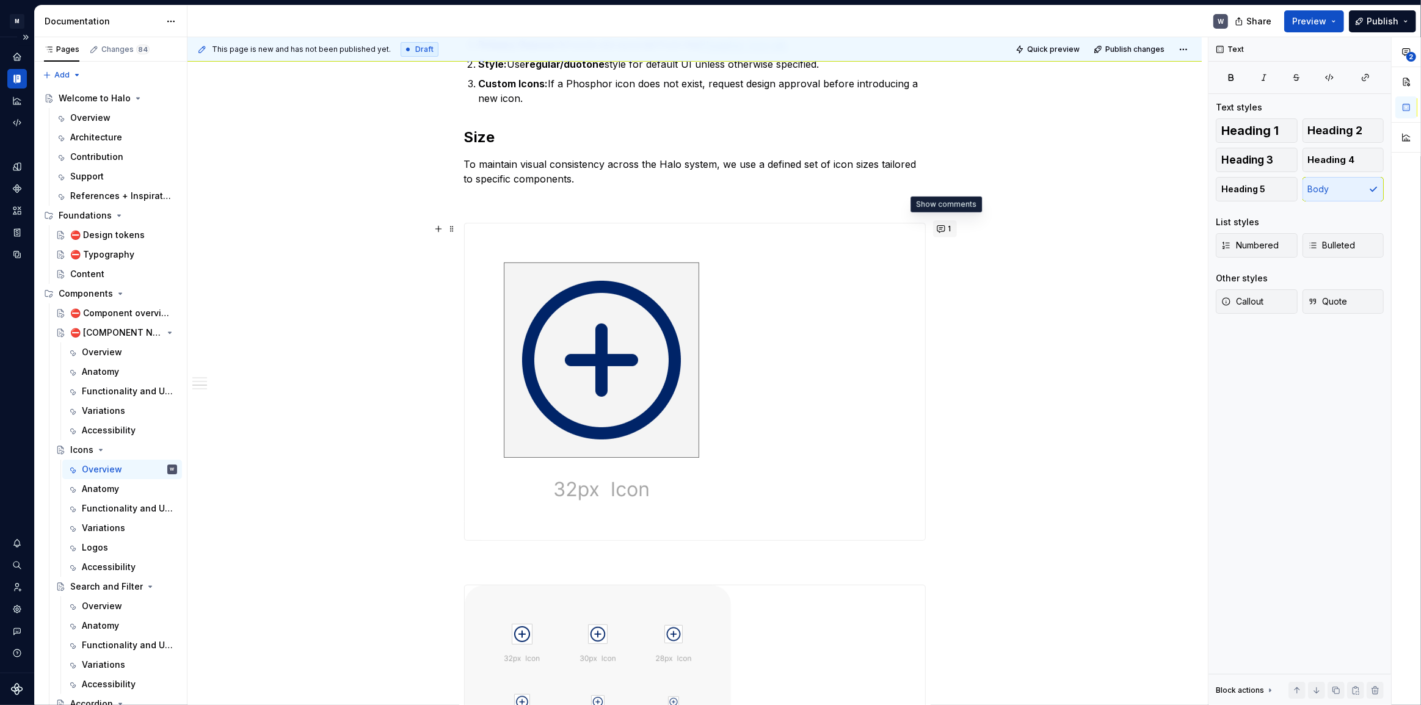
click at [947, 228] on button "1" at bounding box center [945, 228] width 24 height 17
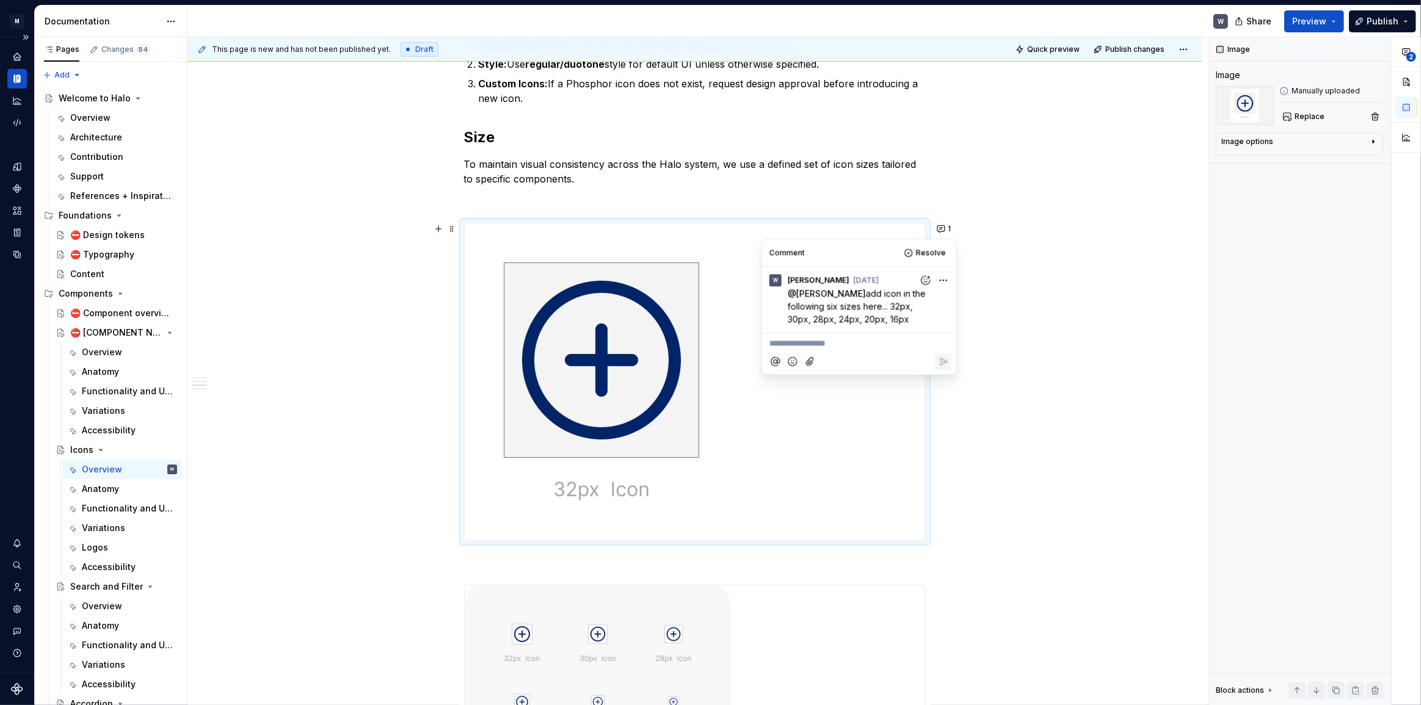
click at [847, 338] on p "**********" at bounding box center [858, 344] width 179 height 13
drag, startPoint x: 867, startPoint y: 653, endPoint x: 872, endPoint y: 636, distance: 17.8
click at [867, 653] on div at bounding box center [695, 676] width 460 height 182
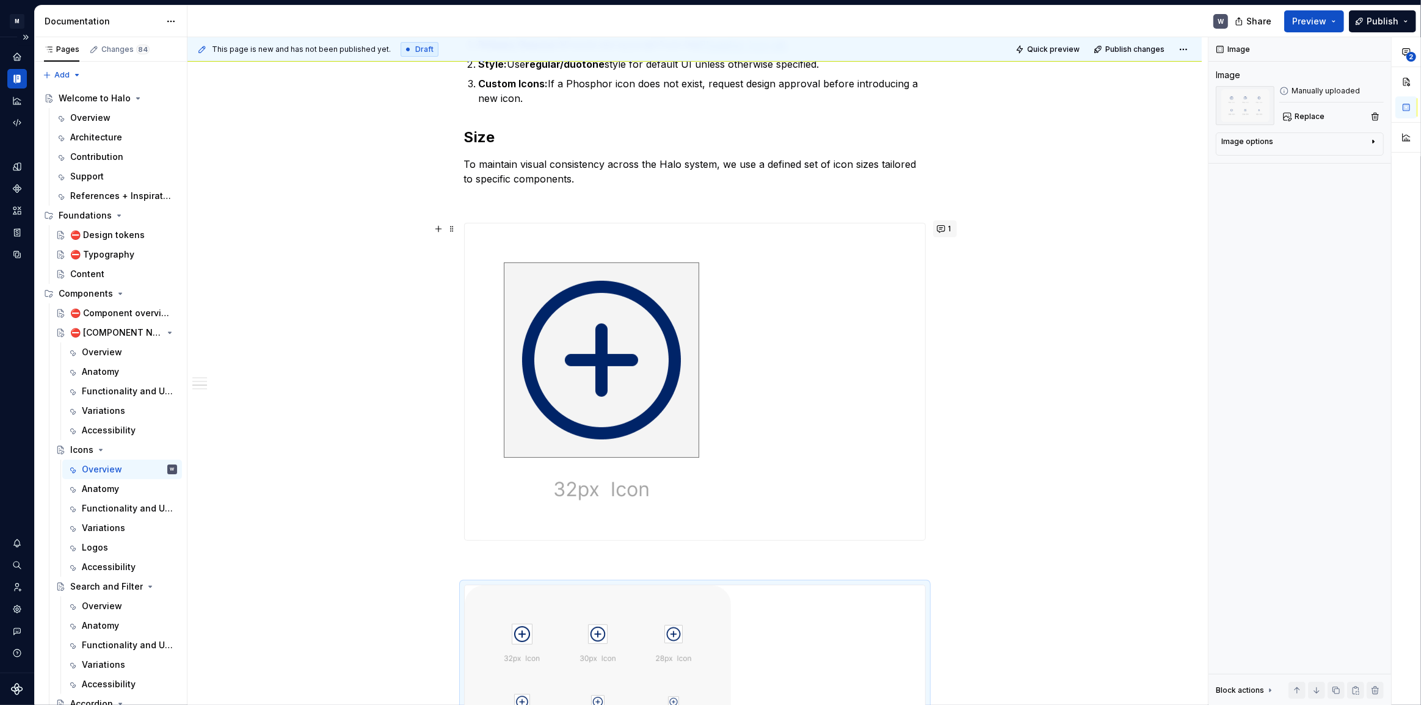
click at [941, 228] on button "1" at bounding box center [945, 228] width 24 height 17
type textarea "*"
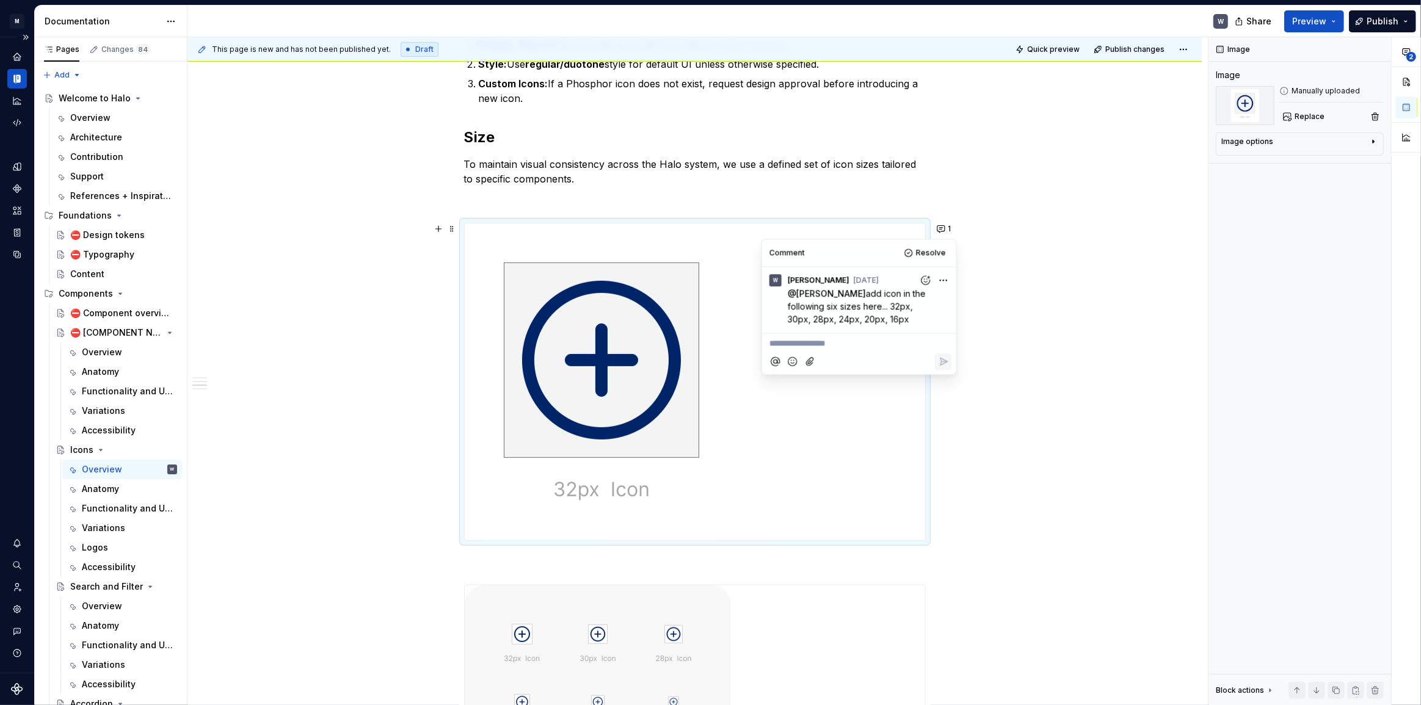
click at [841, 342] on p "**********" at bounding box center [858, 344] width 179 height 13
click at [822, 326] on span "[PERSON_NAME]" at bounding box center [822, 327] width 70 height 12
click at [861, 359] on span "these are good, but I think the outline is too strong and" at bounding box center [858, 351] width 178 height 24
click at [844, 358] on span "these are good, but I think the outline is too strong and" at bounding box center [858, 351] width 178 height 24
click at [835, 356] on span "these are good, but I think the outline is too strong and" at bounding box center [858, 351] width 178 height 24
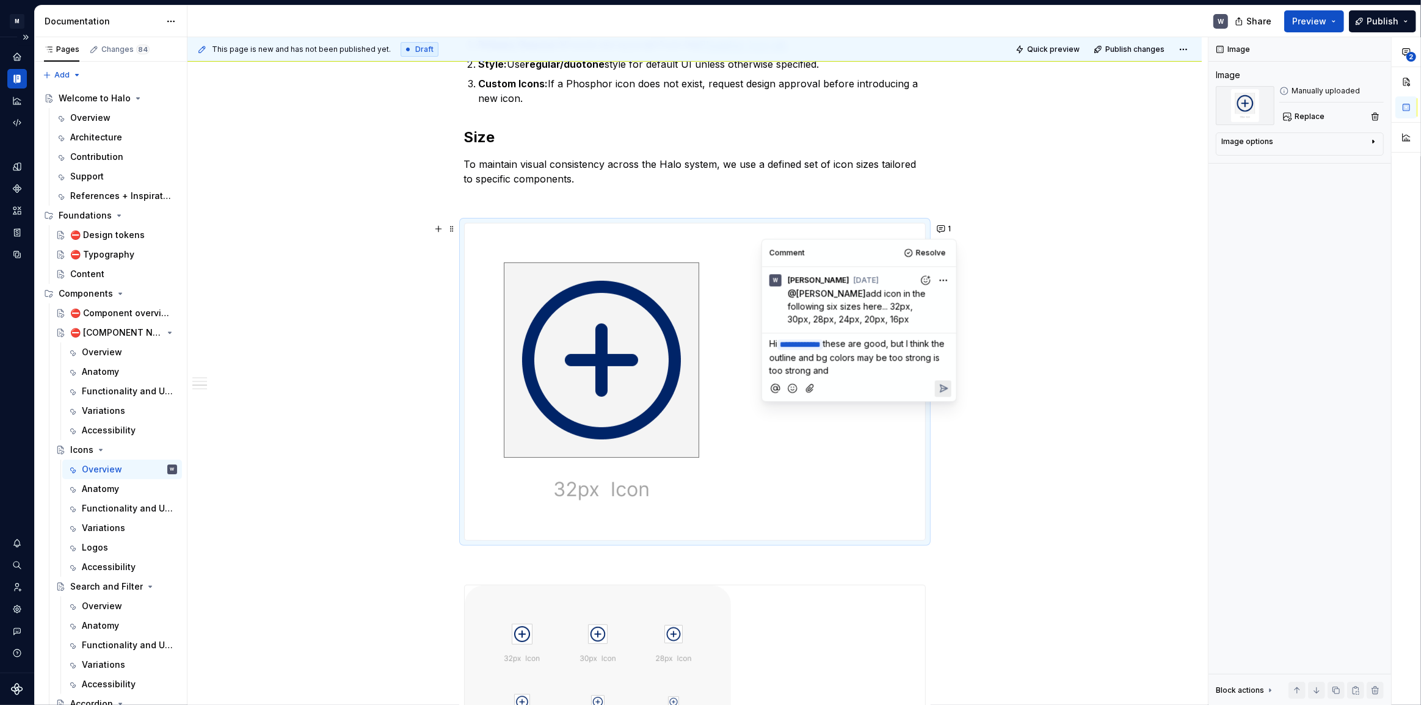
drag, startPoint x: 871, startPoint y: 370, endPoint x: 797, endPoint y: 369, distance: 73.9
click at [797, 369] on p "**********" at bounding box center [858, 358] width 179 height 40
click at [809, 402] on icon "Attach files" at bounding box center [809, 401] width 7 height 8
click at [797, 369] on span "these are good, but I think the outline and bg colors may be too strong please …" at bounding box center [858, 364] width 179 height 50
drag, startPoint x: 843, startPoint y: 382, endPoint x: 814, endPoint y: 380, distance: 28.7
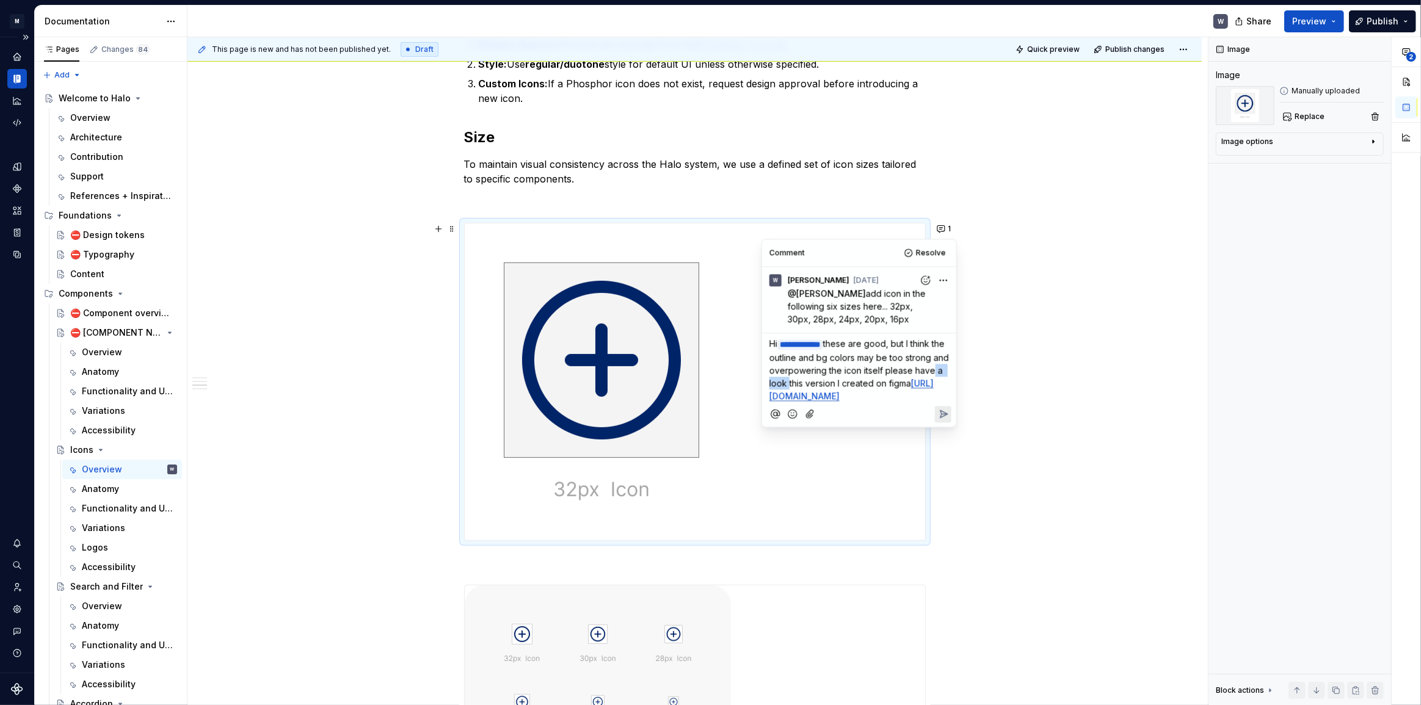
click at [814, 380] on span "these are good, but I think the outline and bg colors may be too strong and ove…" at bounding box center [860, 364] width 182 height 50
click at [811, 380] on span "these are good, but I think the outline and bg colors may be too strong and ove…" at bounding box center [860, 364] width 182 height 50
drag, startPoint x: 797, startPoint y: 382, endPoint x: 843, endPoint y: 383, distance: 45.8
click at [843, 382] on span "these are good, but I think the outline and bg colors may be too strong and ove…" at bounding box center [860, 364] width 182 height 50
click at [944, 420] on icon "Reply" at bounding box center [942, 414] width 12 height 12
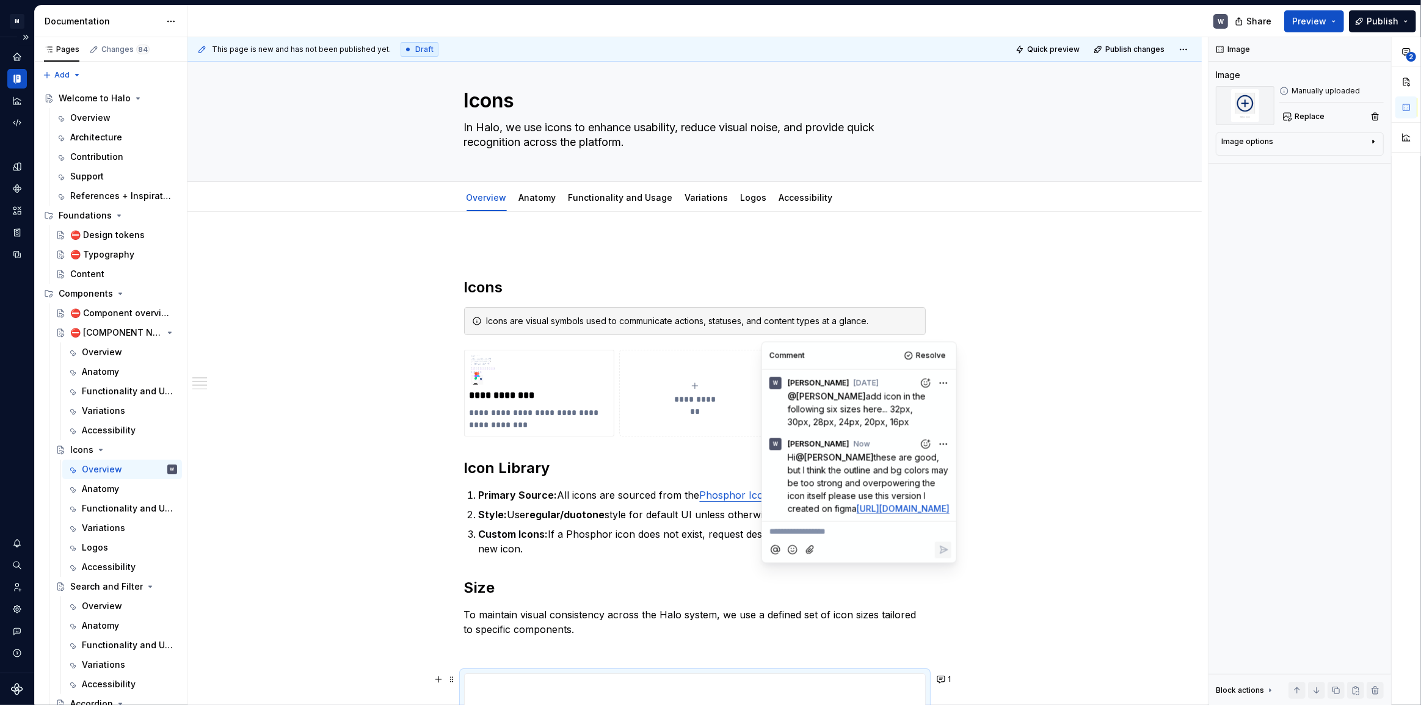
scroll to position [0, 0]
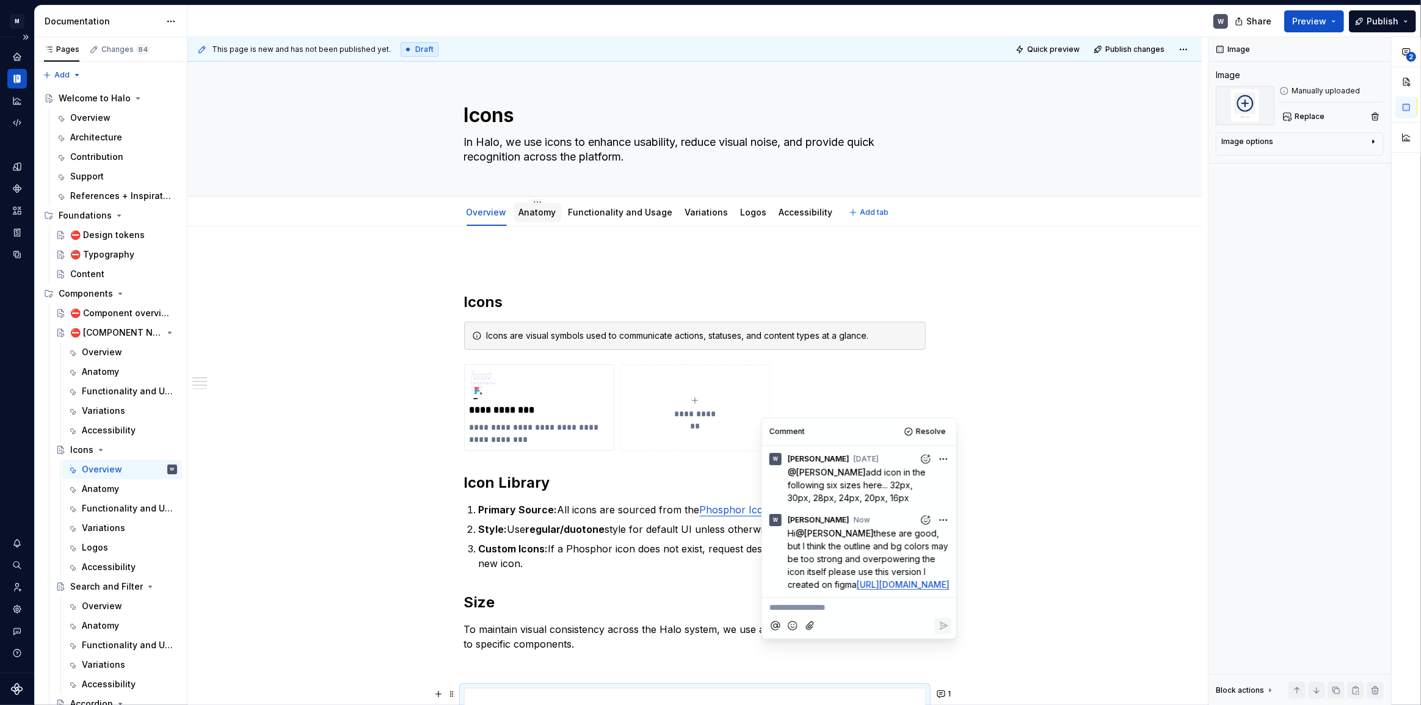
click at [540, 215] on link "Anatomy" at bounding box center [537, 212] width 37 height 10
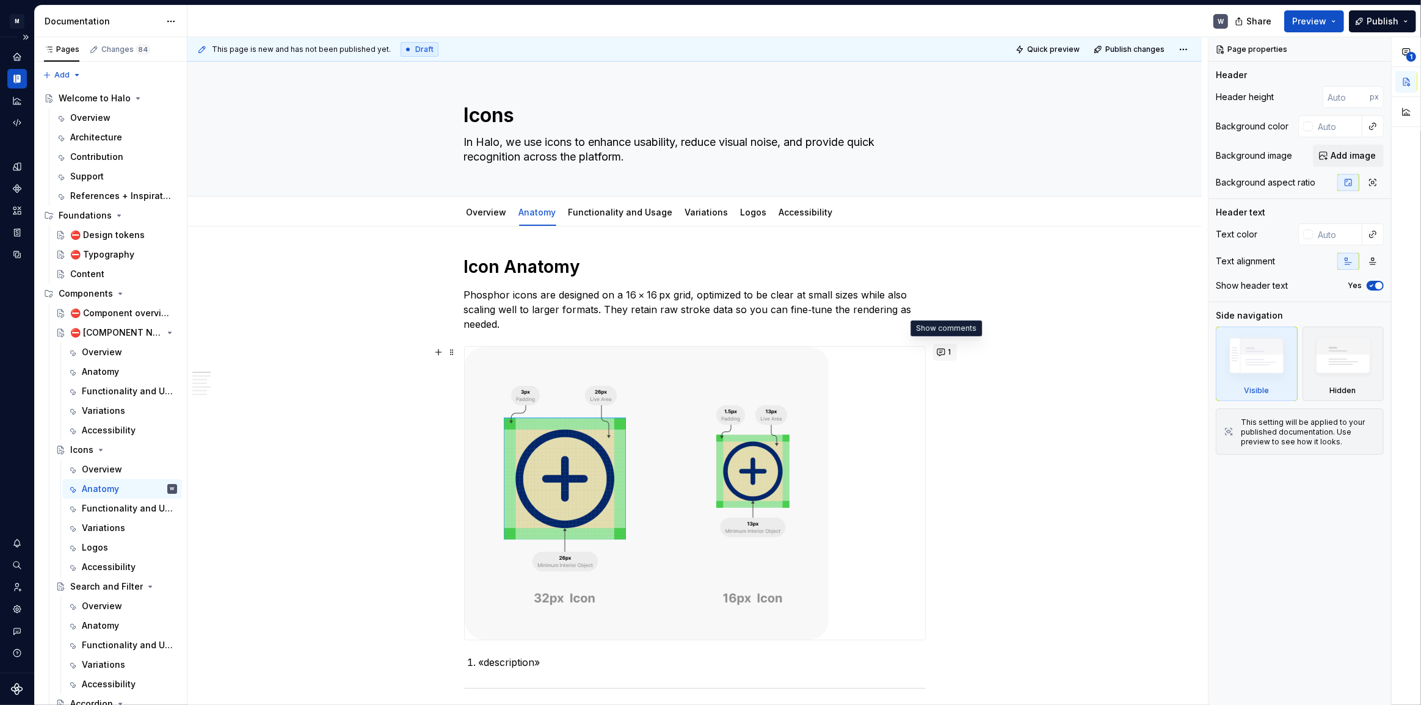
click at [946, 352] on button "1" at bounding box center [945, 352] width 24 height 17
type textarea "*"
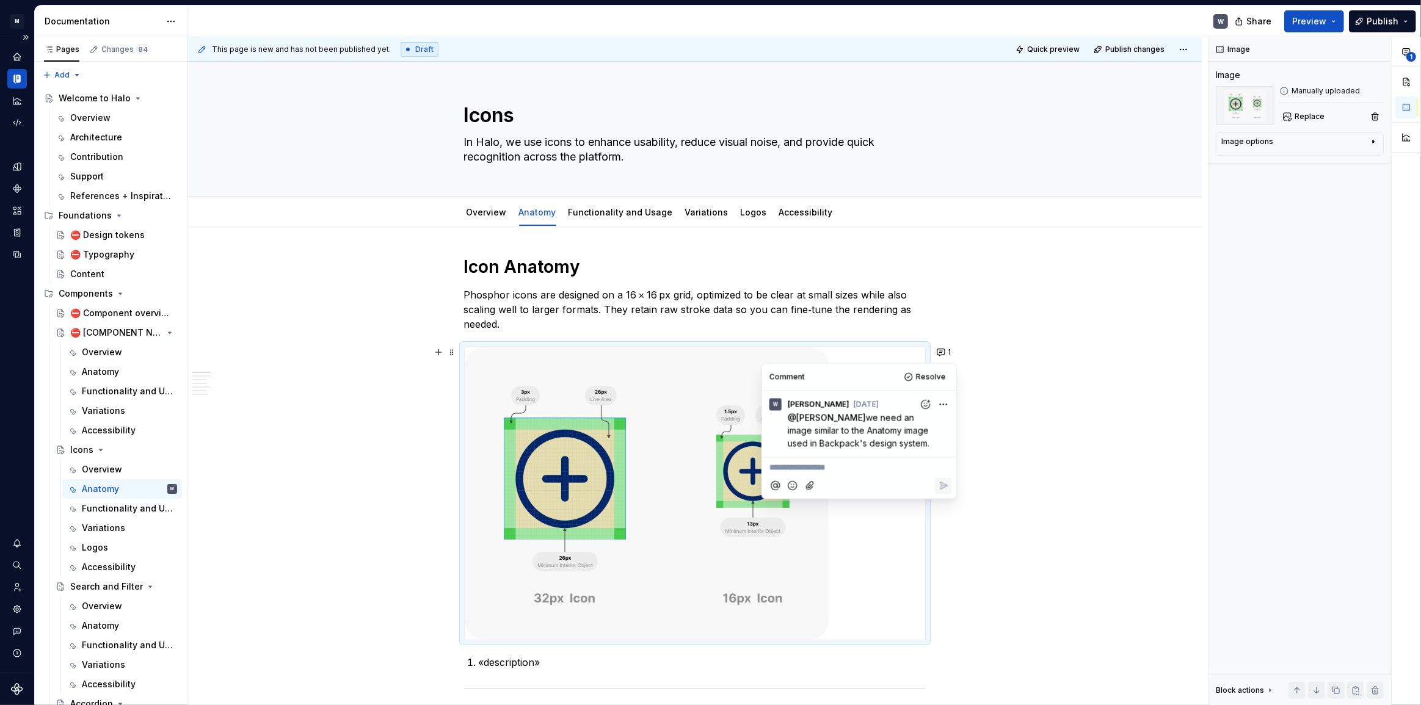
click at [829, 458] on div "**********" at bounding box center [859, 466] width 184 height 16
click at [817, 432] on span "[PERSON_NAME]" at bounding box center [812, 435] width 70 height 12
click at [927, 468] on p "**********" at bounding box center [858, 469] width 179 height 14
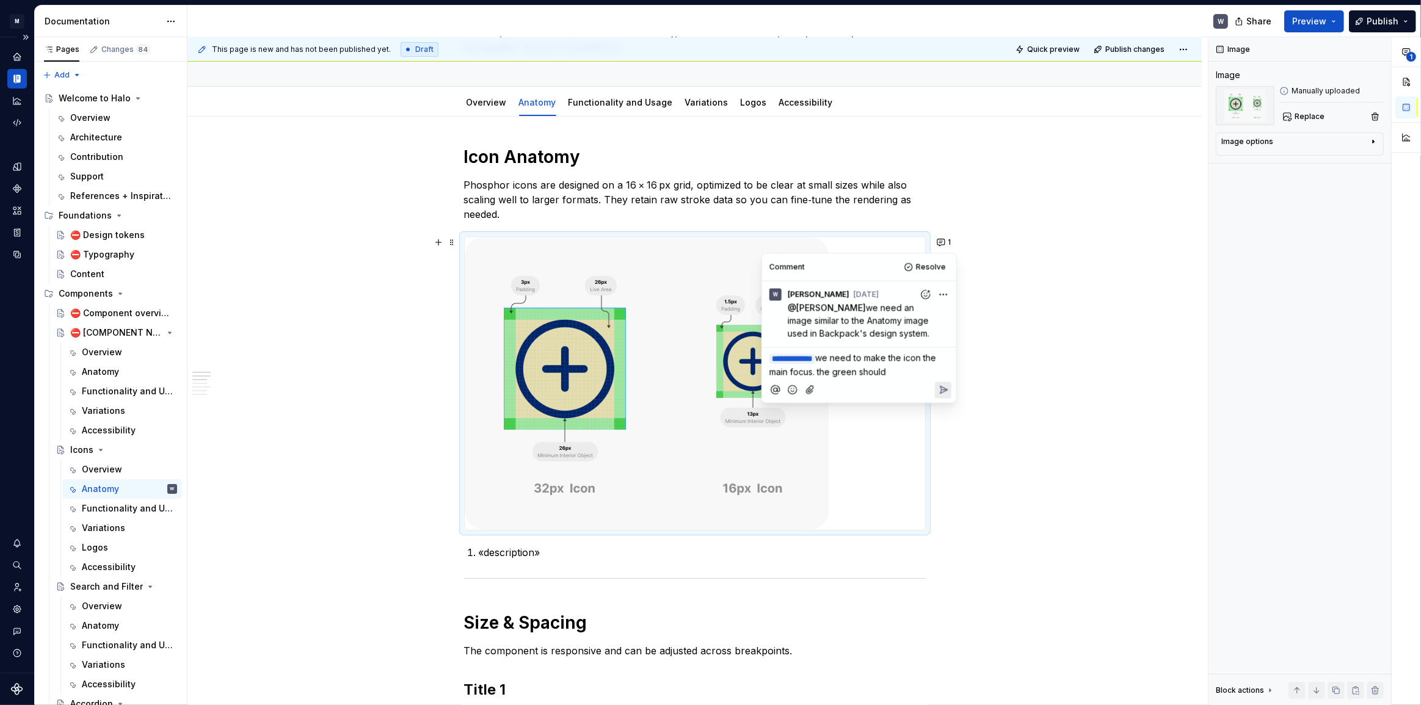
scroll to position [110, 0]
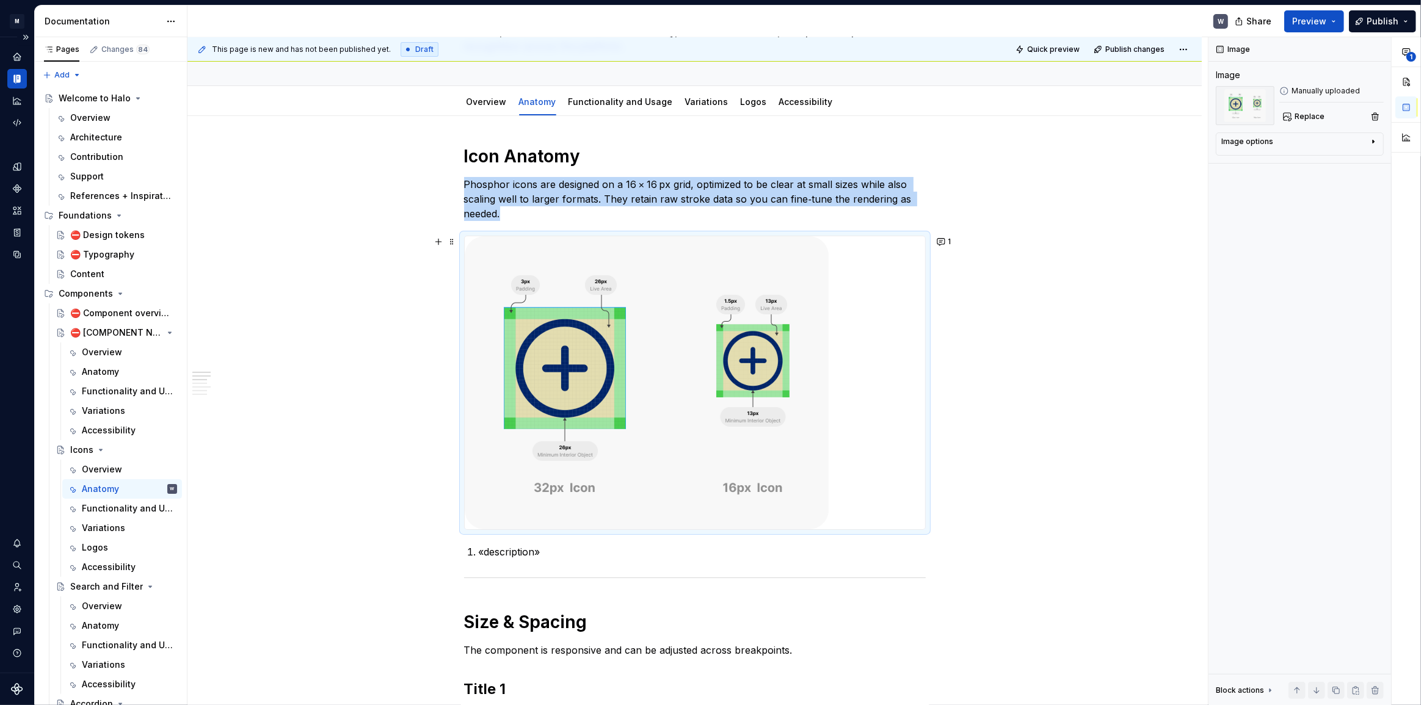
drag, startPoint x: 560, startPoint y: 393, endPoint x: 324, endPoint y: 435, distance: 239.9
click at [324, 435] on div "This page is new and has not been published yet. Draft Quick preview Publish ch…" at bounding box center [697, 371] width 1020 height 668
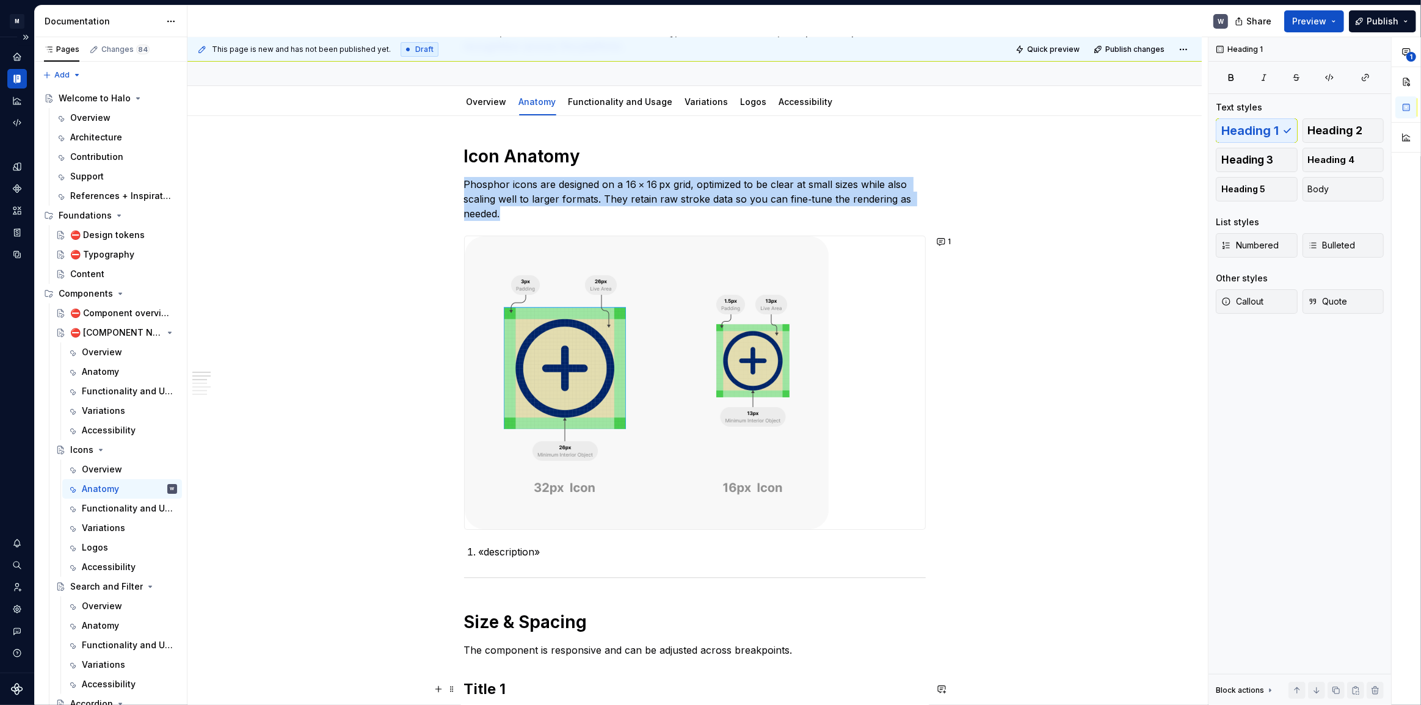
drag, startPoint x: 962, startPoint y: 682, endPoint x: 962, endPoint y: 675, distance: 7.3
click at [962, 682] on div "Icon Anatomy Phosphor icons are designed on a 16 × 16 px grid, optimized to be …" at bounding box center [694, 703] width 1014 height 1174
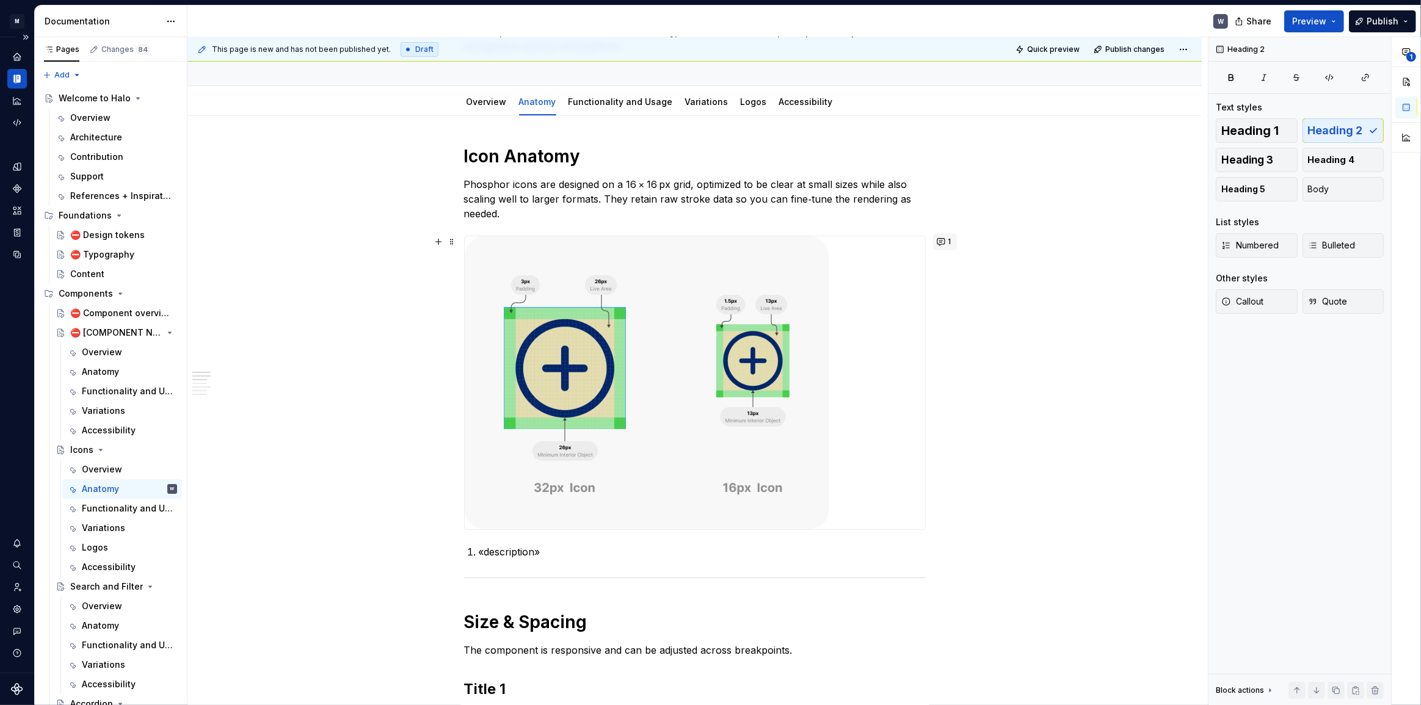
click at [939, 244] on button "1" at bounding box center [945, 241] width 24 height 17
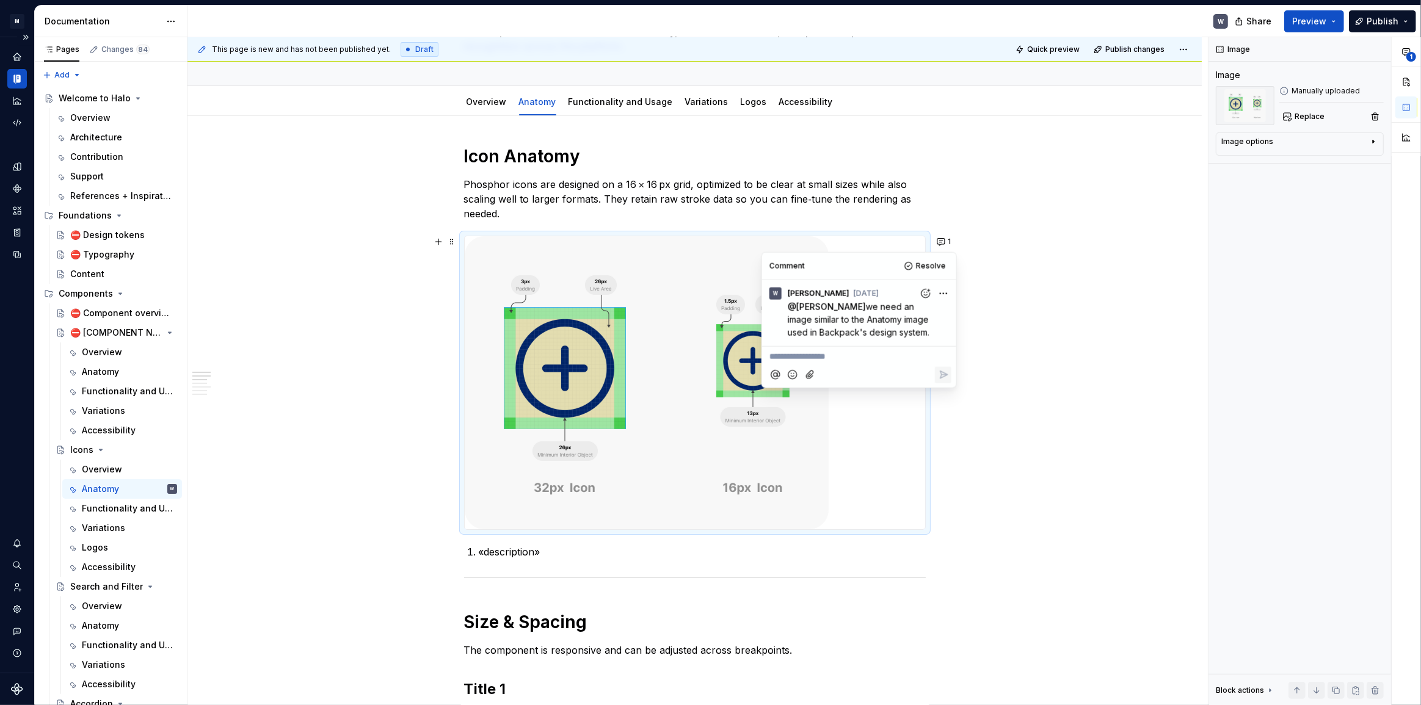
click at [812, 355] on p "**********" at bounding box center [858, 356] width 179 height 13
type textarea "*"
click at [815, 321] on span "[PERSON_NAME]" at bounding box center [812, 323] width 70 height 12
type textarea "*"
click at [925, 369] on p "**********" at bounding box center [858, 363] width 179 height 27
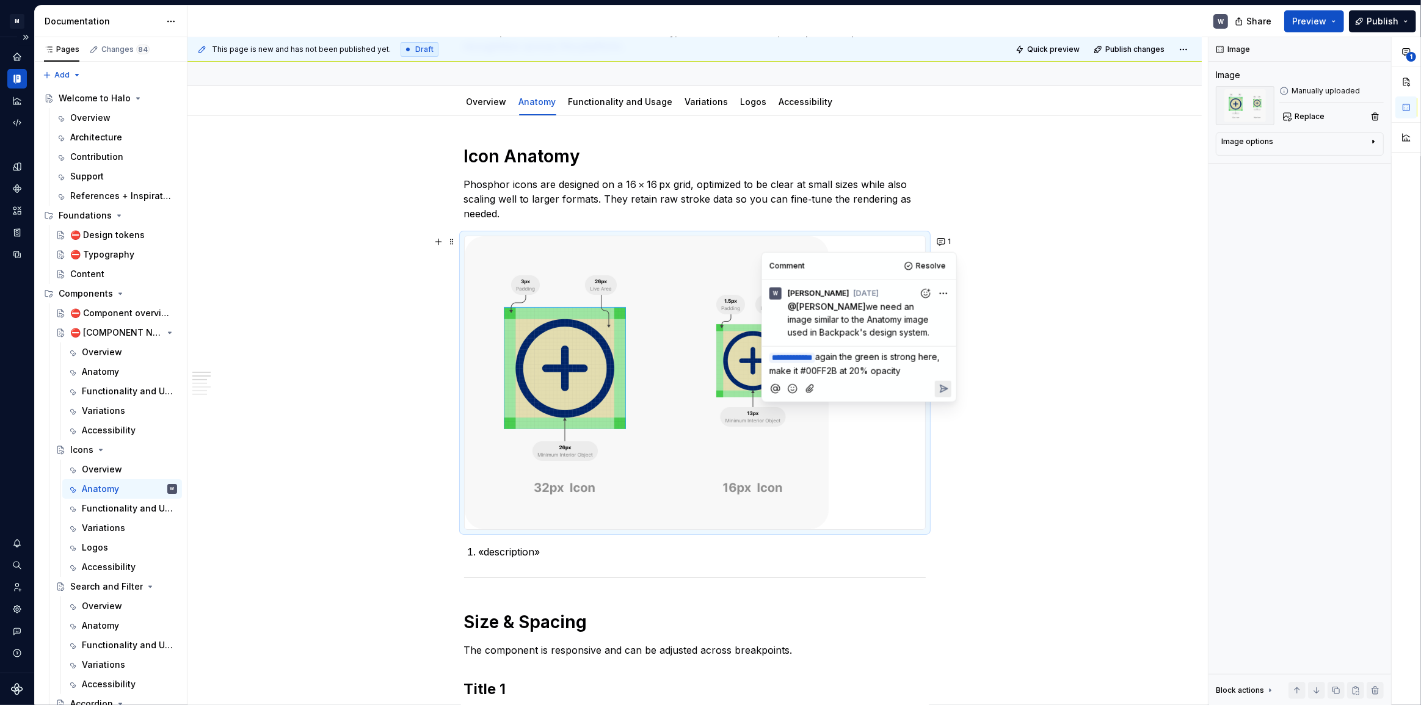
click at [1019, 656] on div "Icon Anatomy Phosphor icons are designed on a 16 × 16 px grid, optimized to be …" at bounding box center [694, 703] width 1014 height 1174
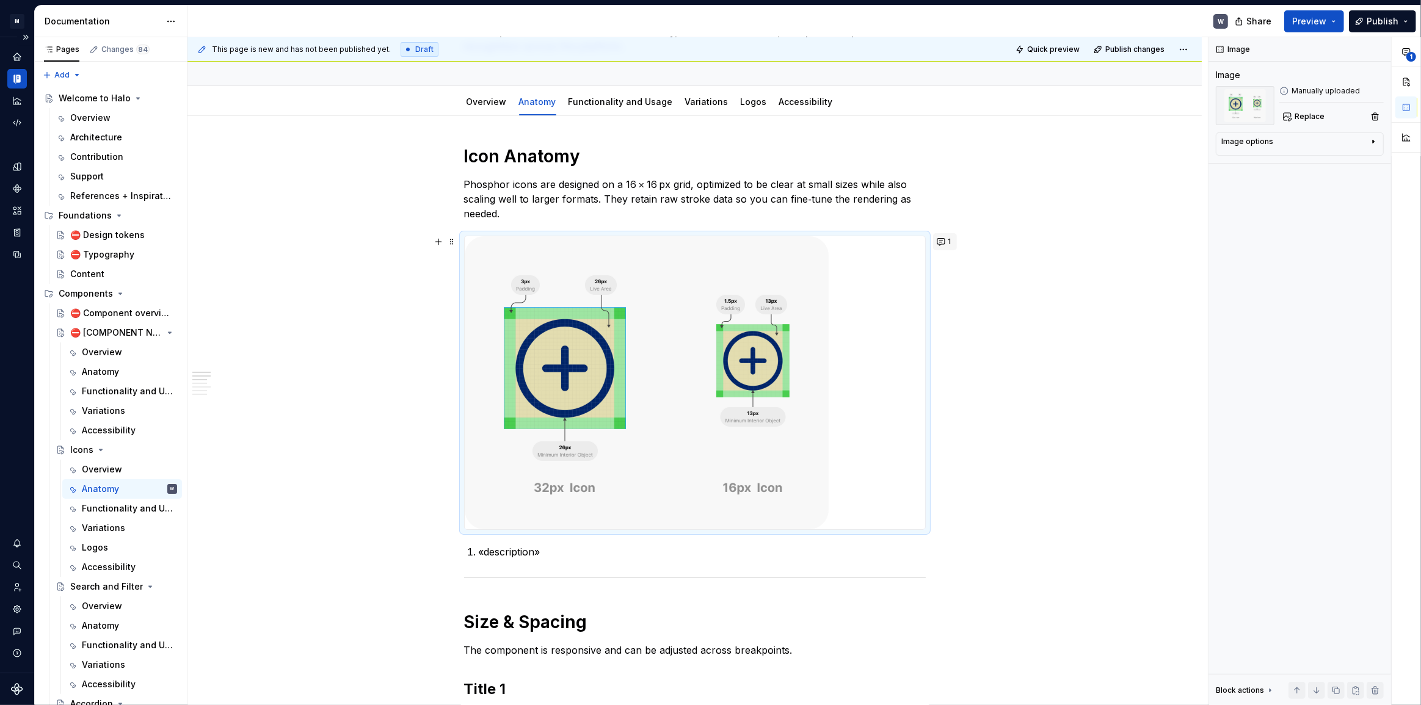
click at [937, 239] on button "1" at bounding box center [945, 241] width 24 height 17
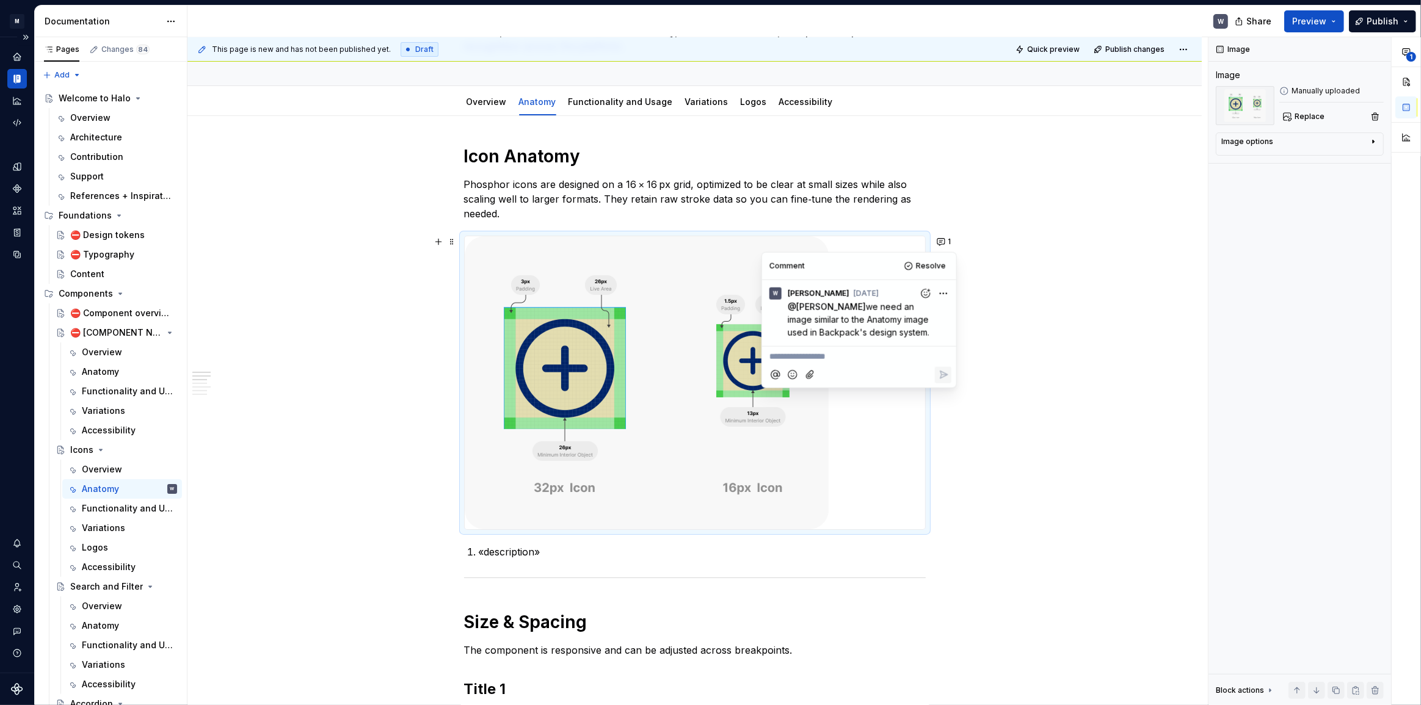
click at [887, 357] on p "**********" at bounding box center [858, 356] width 179 height 13
click at [795, 326] on span "[PERSON_NAME]" at bounding box center [812, 323] width 70 height 12
click at [803, 329] on span "we need an image similar to the Anatomy image used in Backpack's design system." at bounding box center [859, 319] width 143 height 36
click at [797, 363] on p "**********" at bounding box center [858, 357] width 179 height 14
click at [893, 359] on span "again the othe elements are over powering the icon." at bounding box center [849, 364] width 161 height 24
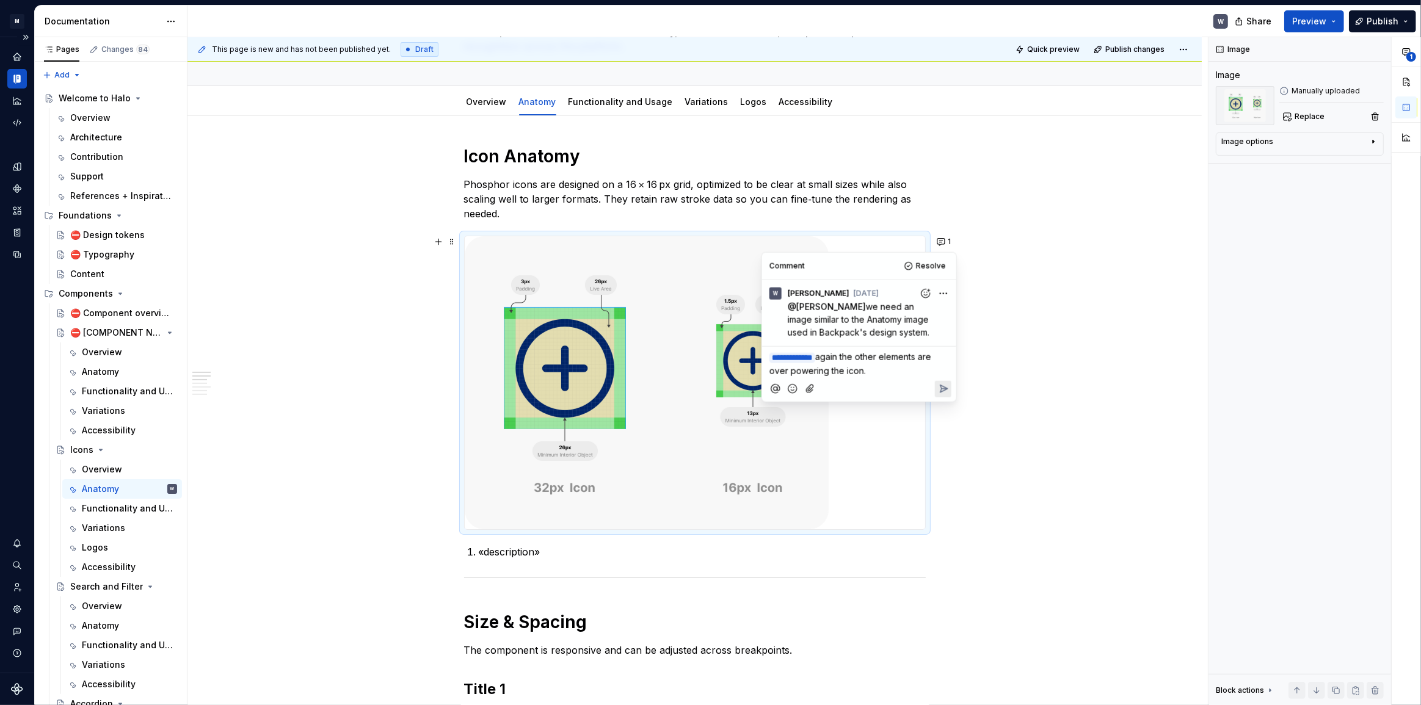
click at [891, 374] on p "**********" at bounding box center [858, 363] width 179 height 27
drag, startPoint x: 875, startPoint y: 382, endPoint x: 839, endPoint y: 384, distance: 35.5
click at [839, 384] on p "make the green #FFC880" at bounding box center [858, 385] width 179 height 13
drag, startPoint x: 830, startPoint y: 388, endPoint x: 809, endPoint y: 385, distance: 21.6
click at [809, 385] on span "make the green #00FF2B at 20% opacity." at bounding box center [853, 385] width 168 height 10
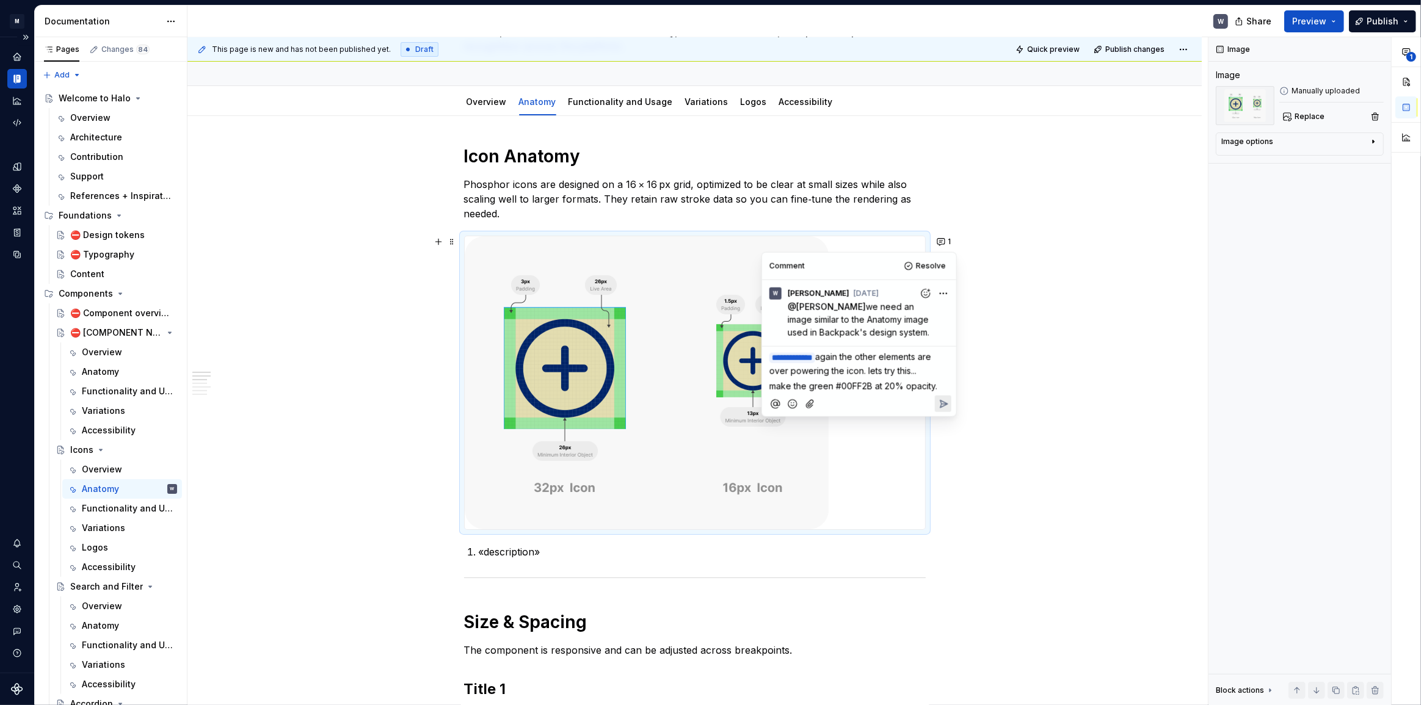
click at [833, 383] on span "make the green #00FF2B at 20% opacity." at bounding box center [853, 385] width 168 height 10
click at [950, 385] on div "**********" at bounding box center [859, 370] width 184 height 46
click at [811, 413] on p "make the light brown - #00FF2B at 20% opacity." at bounding box center [858, 407] width 179 height 26
click at [913, 645] on p "The component is responsive and can be adjusted across breakpoints." at bounding box center [695, 650] width 462 height 15
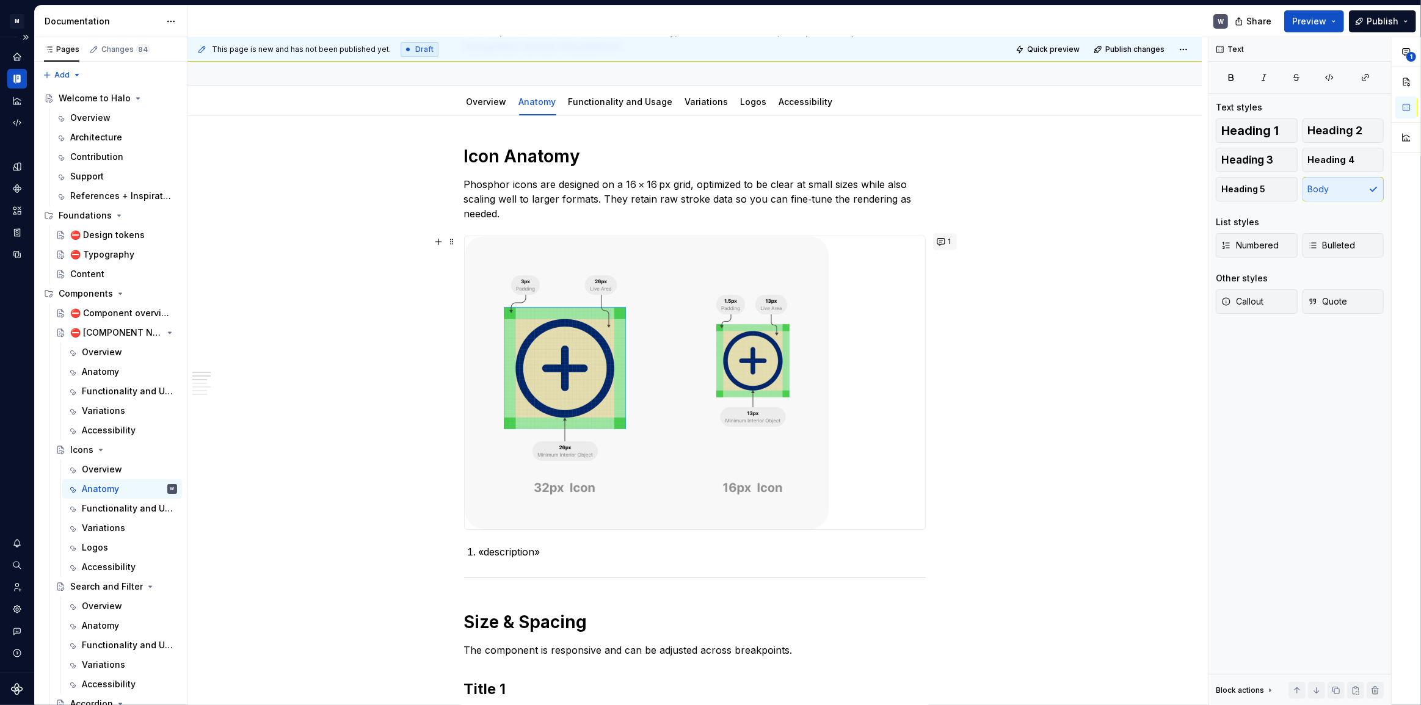
click at [948, 236] on button "1" at bounding box center [945, 241] width 24 height 17
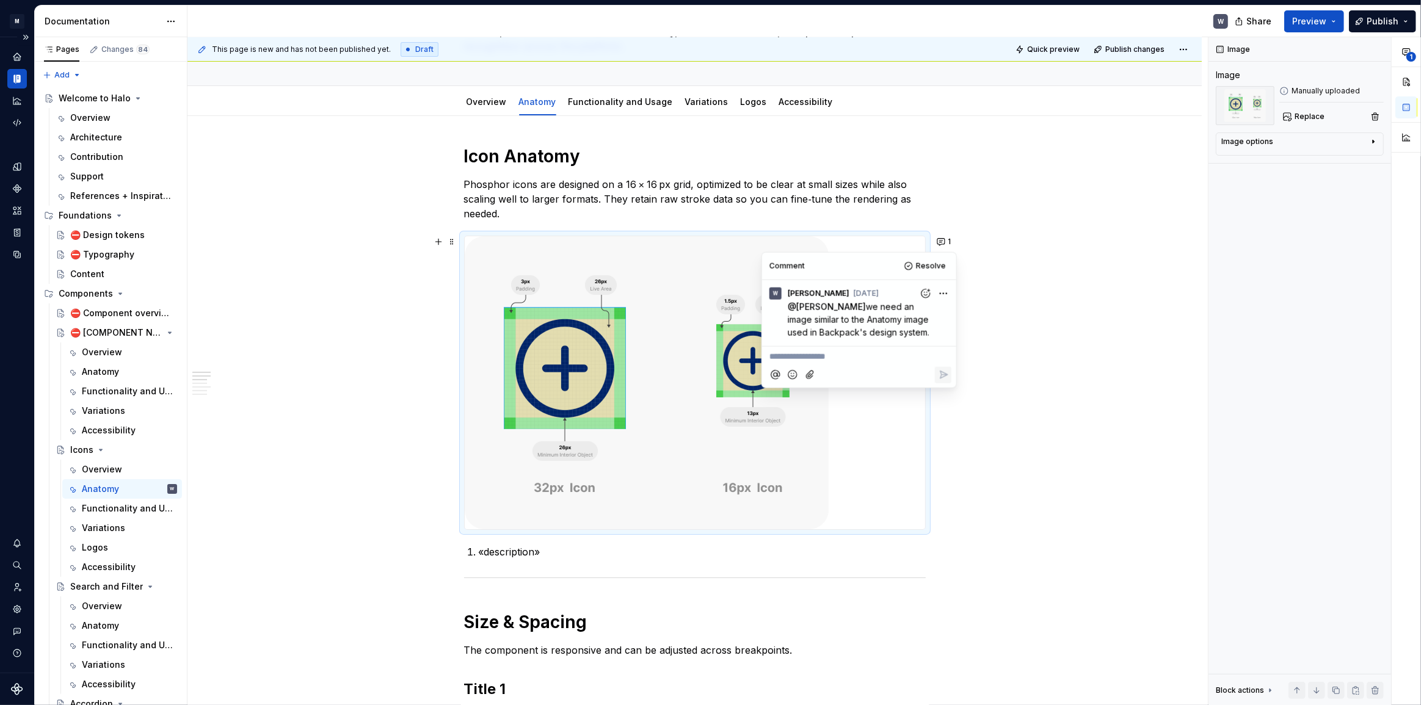
type textarea "*"
click at [794, 358] on p "**********" at bounding box center [858, 356] width 179 height 13
click at [835, 318] on li "RG [PERSON_NAME]" at bounding box center [821, 323] width 98 height 17
click at [830, 399] on span "for green use # ot 20%" at bounding box center [816, 401] width 95 height 10
click at [868, 399] on span "for green use #00FF2B ot 20%" at bounding box center [832, 401] width 126 height 10
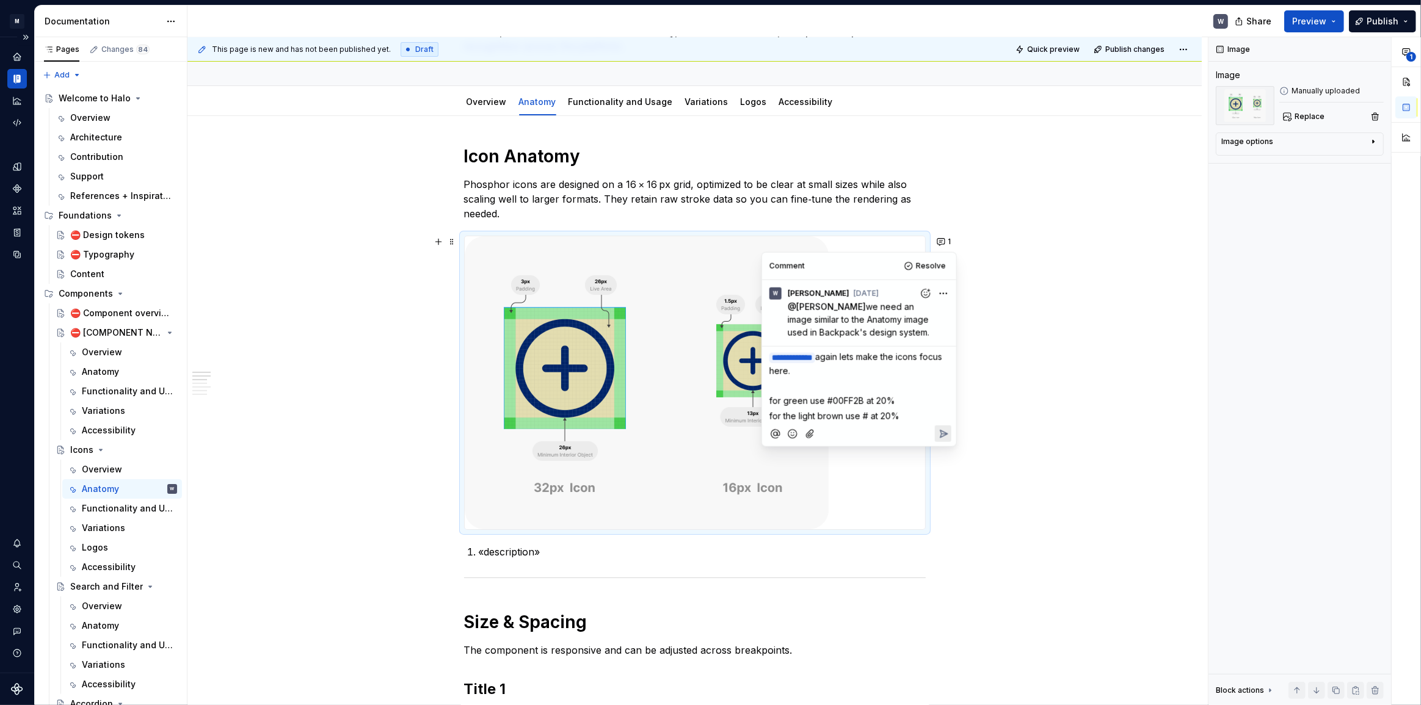
click at [866, 414] on span "for the light brown use # at 20%" at bounding box center [834, 415] width 130 height 10
click at [935, 411] on p "for the light brown use #FFC880 at 20%" at bounding box center [858, 415] width 179 height 13
click at [772, 437] on div "**********" at bounding box center [859, 400] width 184 height 106
click at [773, 426] on p "﻿" at bounding box center [858, 430] width 179 height 13
click at [773, 444] on p "﻿" at bounding box center [858, 445] width 179 height 13
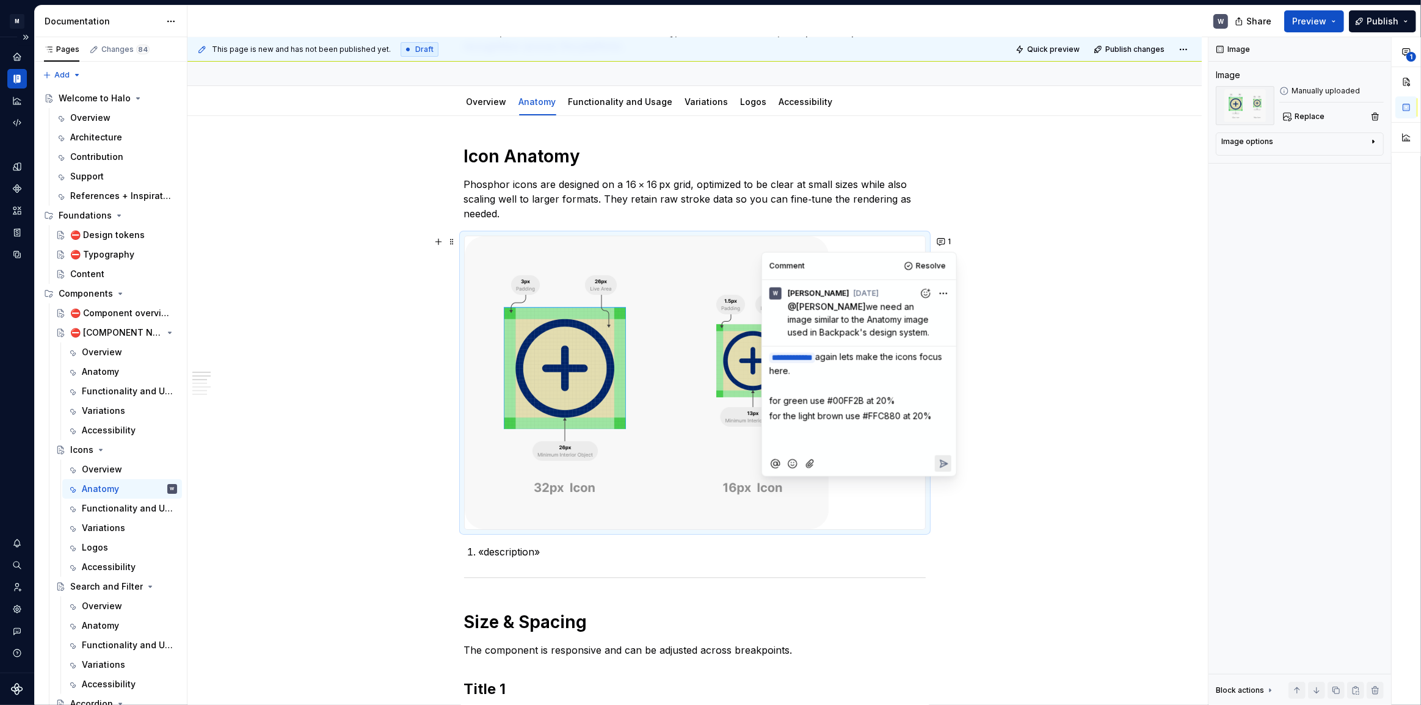
click at [772, 427] on p "﻿" at bounding box center [858, 430] width 179 height 13
click at [946, 540] on icon "Reply" at bounding box center [942, 534] width 12 height 12
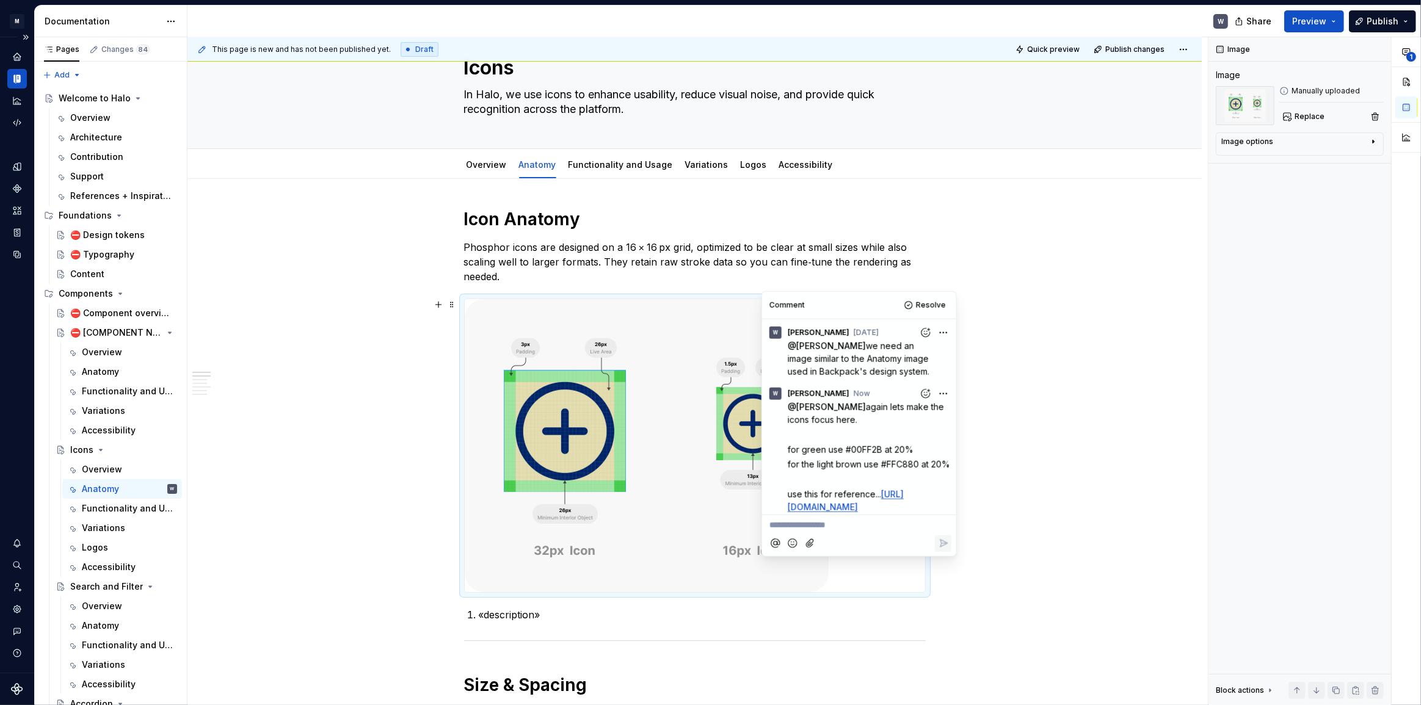
scroll to position [27, 0]
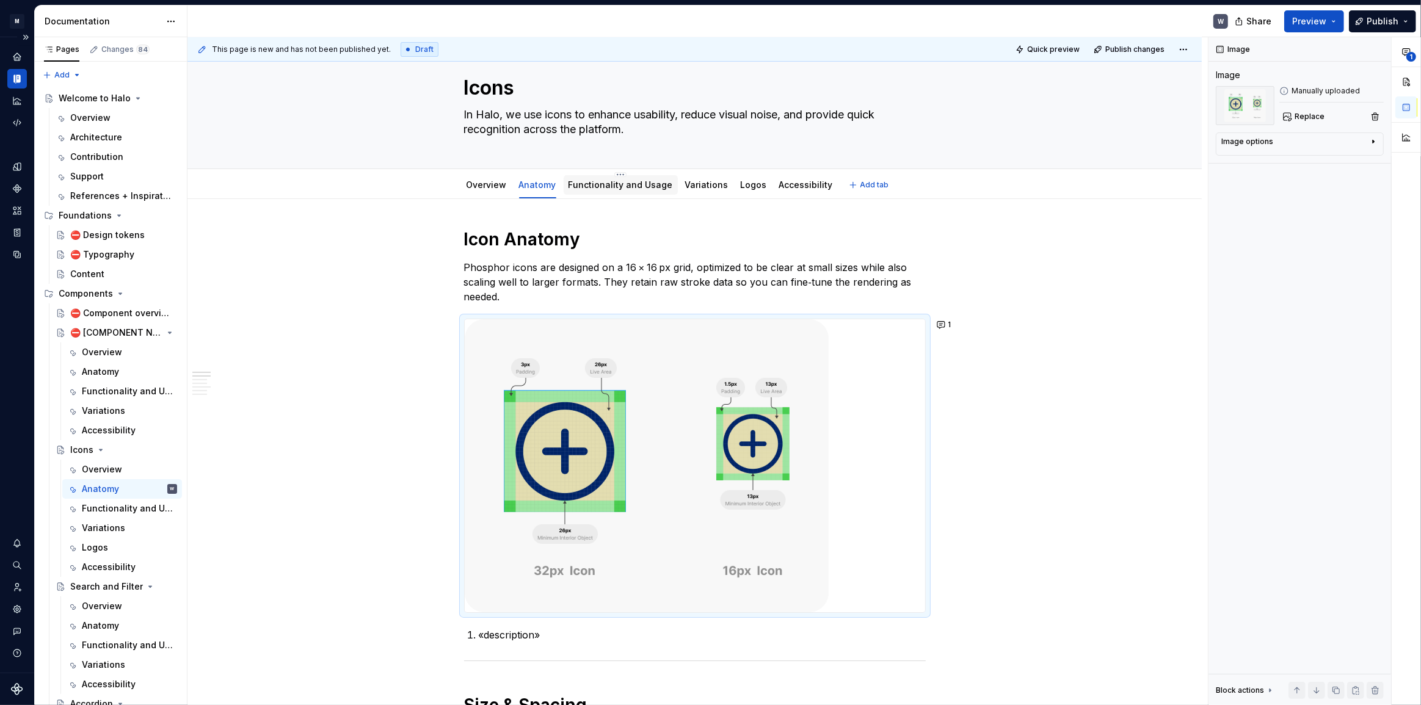
click at [619, 191] on div "Functionality and Usage" at bounding box center [620, 185] width 104 height 15
click at [611, 185] on link "Functionality and Usage" at bounding box center [620, 184] width 104 height 10
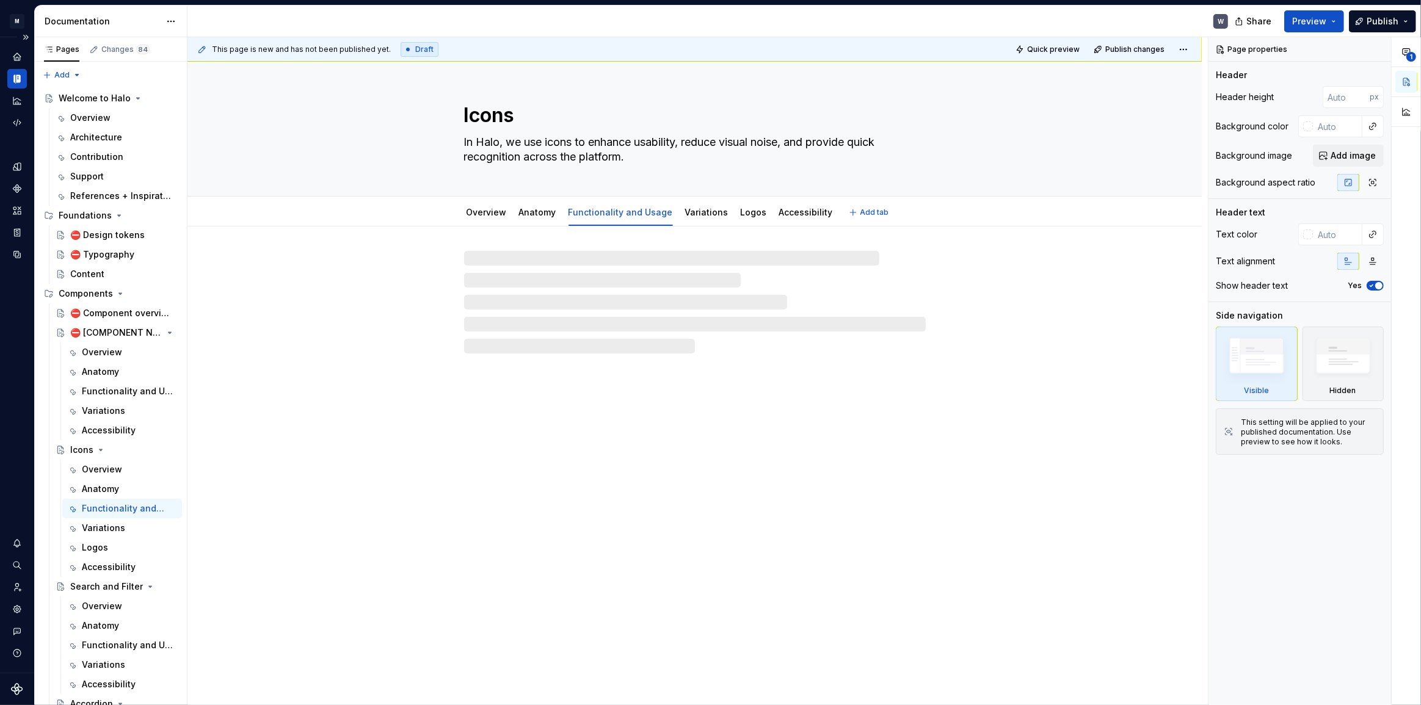
click at [708, 185] on div "Icons In Halo, we use icons to enhance usability, reduce visual noise, and prov…" at bounding box center [695, 129] width 462 height 134
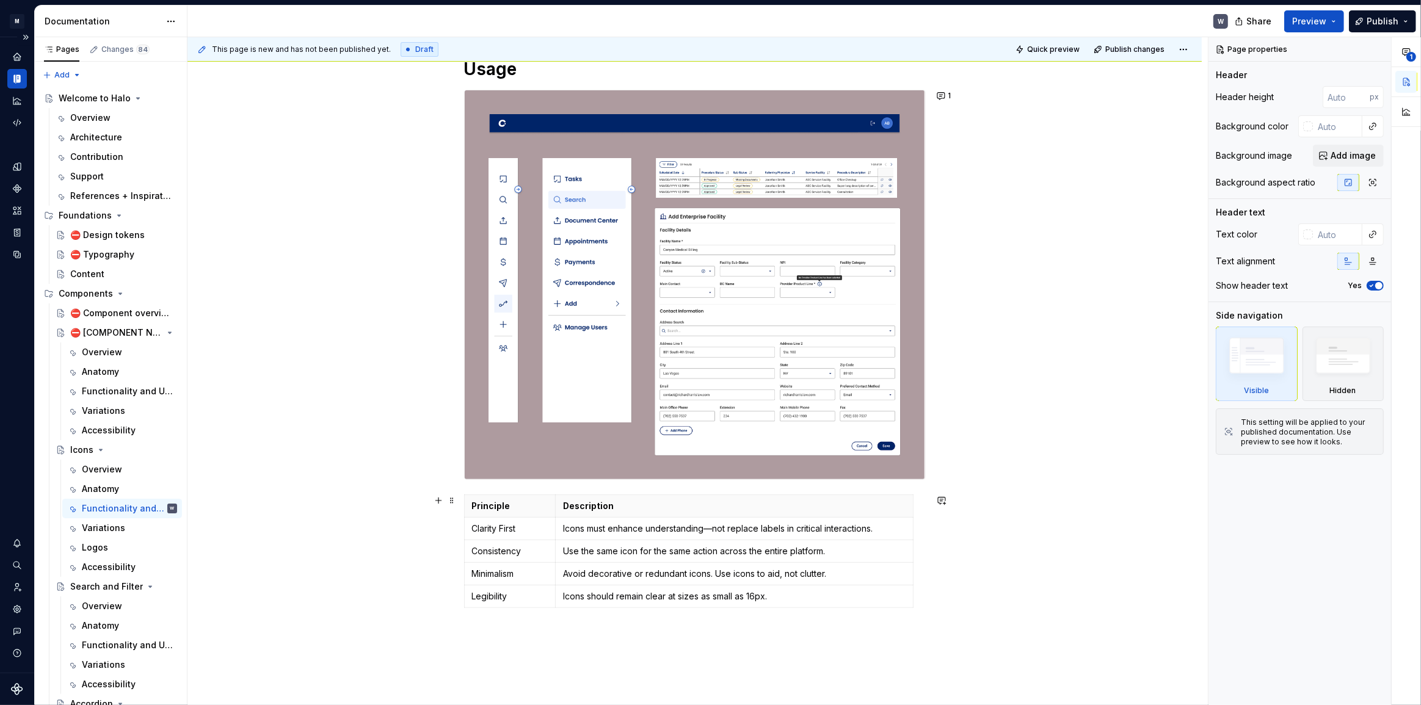
scroll to position [148, 0]
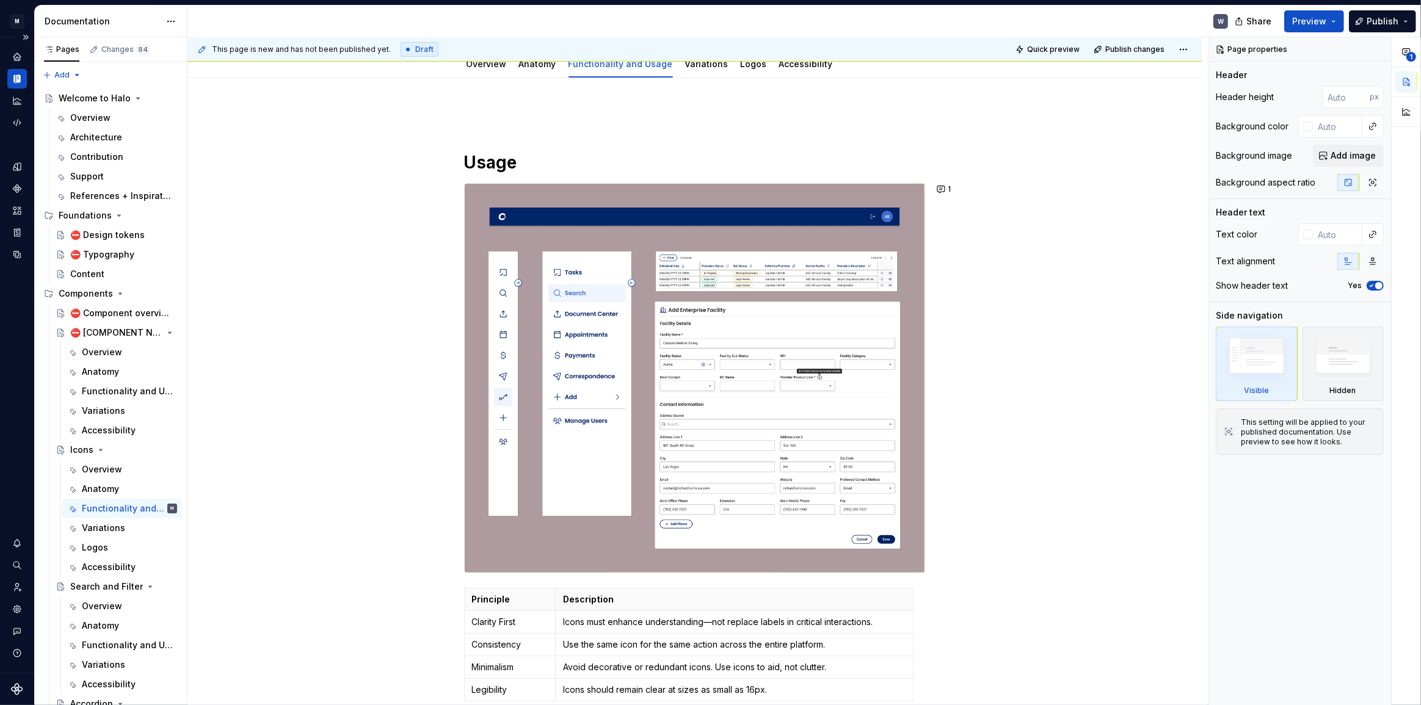
type textarea "*"
